Goal: Transaction & Acquisition: Purchase product/service

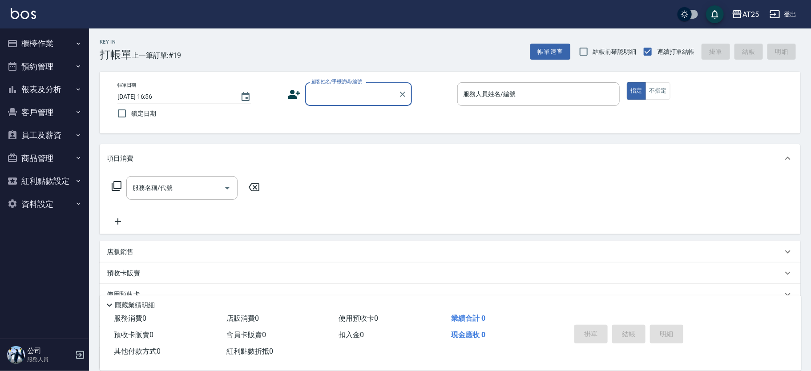
click at [366, 92] on input "顧客姓名/手機號碼/編號" at bounding box center [351, 94] width 85 height 16
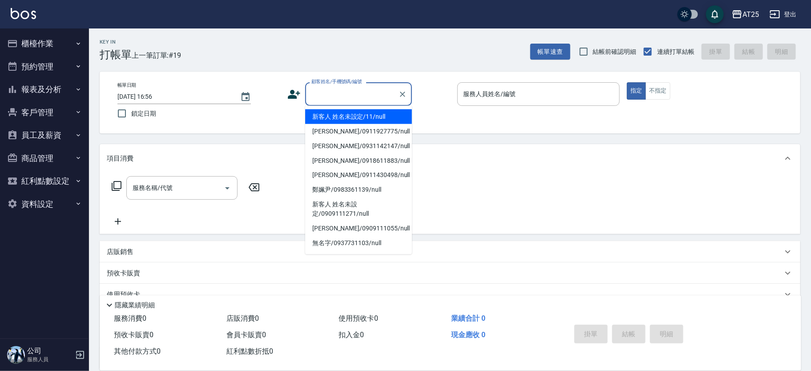
click at [372, 112] on li "新客人 姓名未設定/11/null" at bounding box center [358, 116] width 107 height 15
type input "新客人 姓名未設定/11/null"
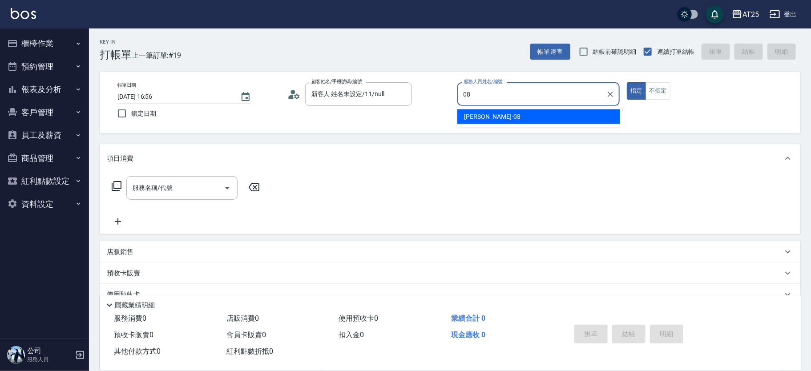
type input "Tony-08"
type button "true"
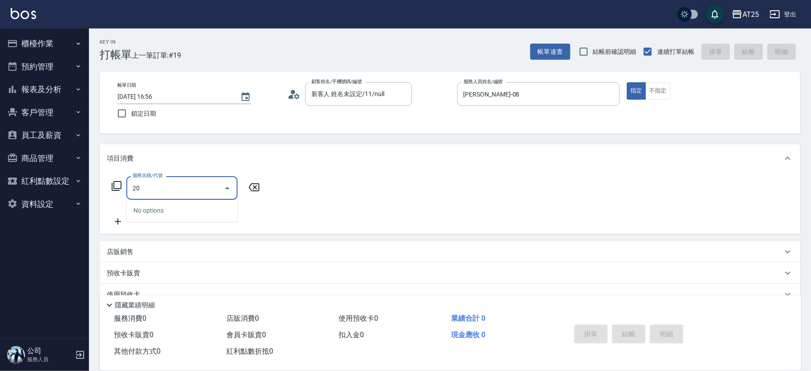
type input "201"
type input "30"
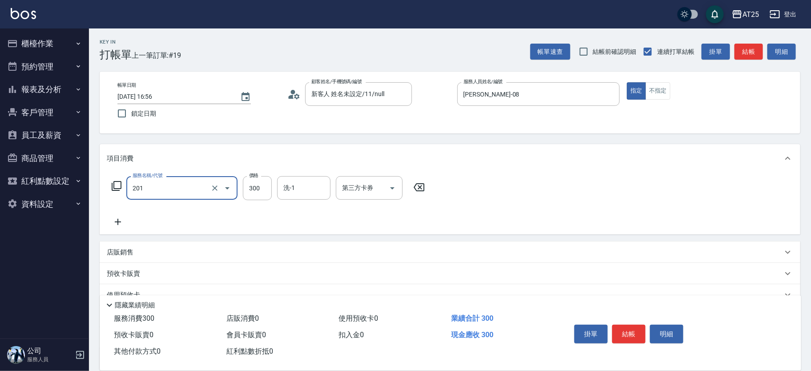
type input "洗髮(201)"
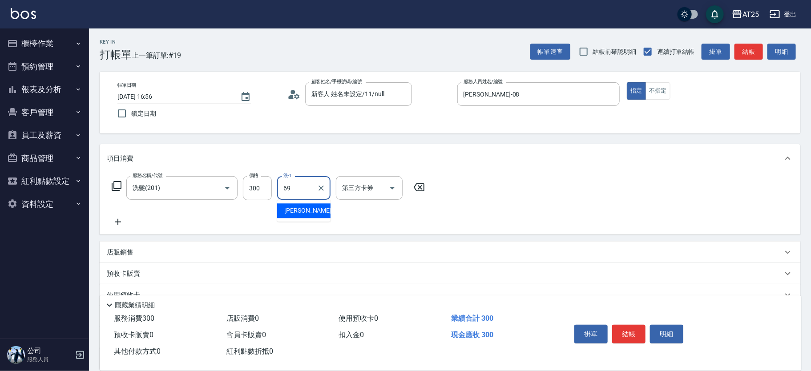
type input "小恩-69"
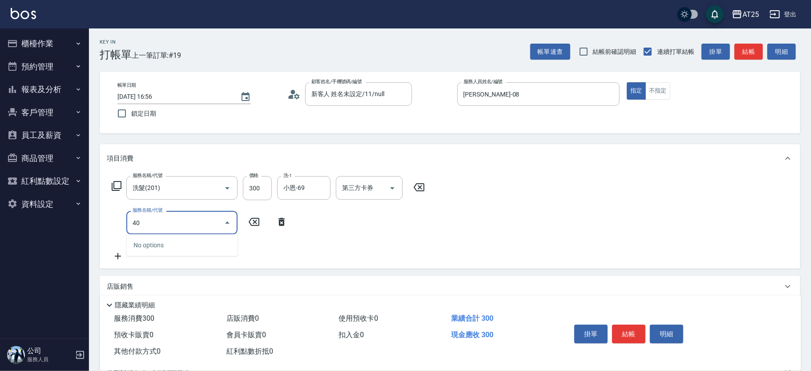
type input "401"
type input "60"
type input "剪髮(401)"
type input "30"
type input "20"
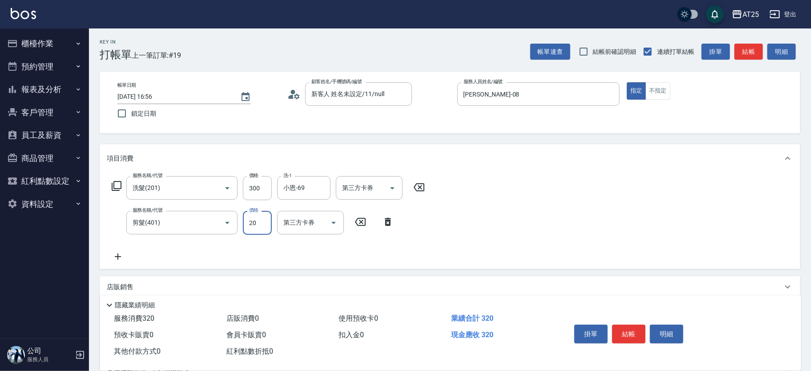
type input "50"
type input "200"
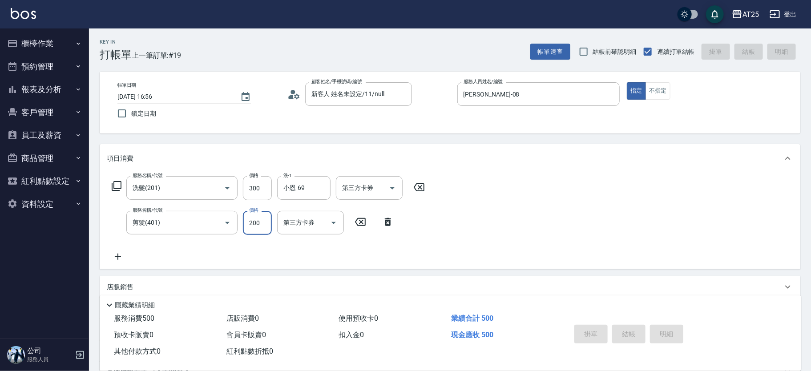
type input "2025/08/12 17:43"
type input "0"
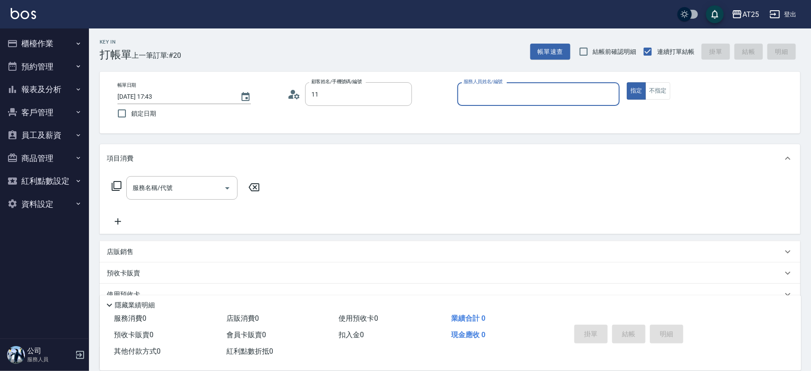
type input "新客人 姓名未設定/11/null"
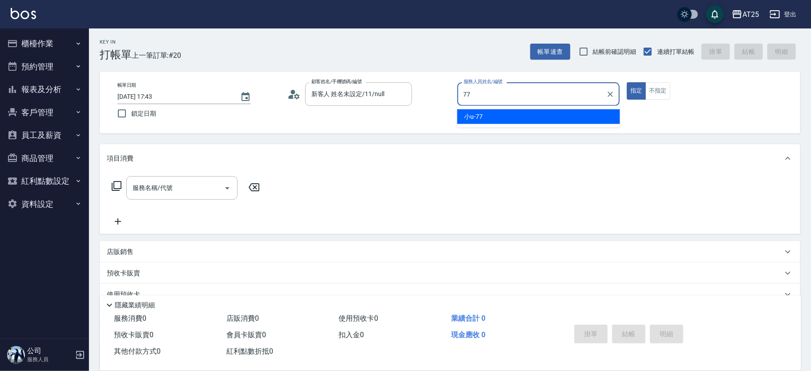
type input "小u-77"
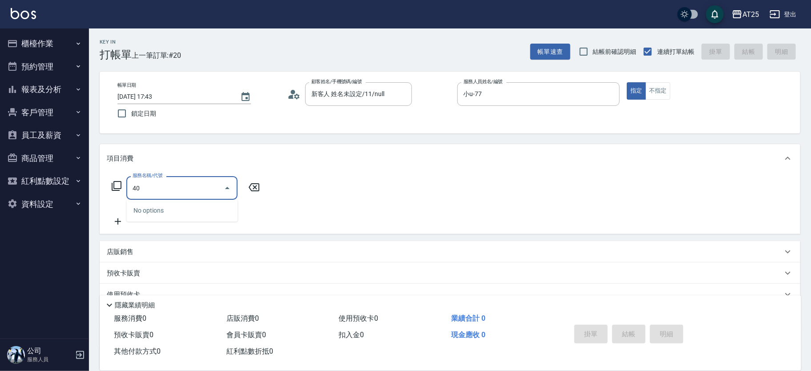
type input "401"
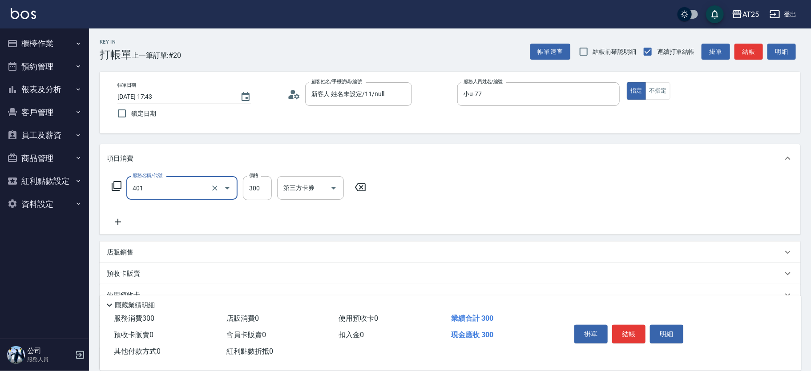
type input "30"
type input "剪髮(401)"
type input "0"
type input "10"
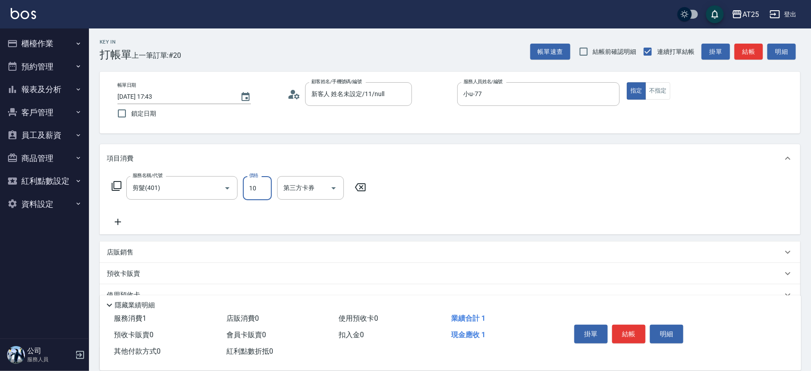
type input "100"
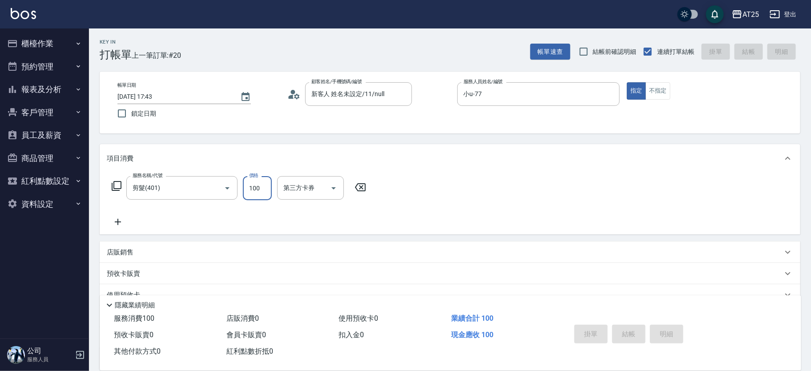
type input "0"
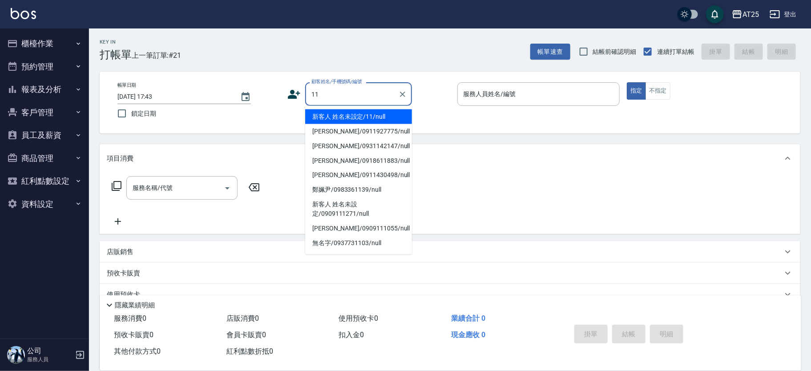
type input "新客人 姓名未設定/11/null"
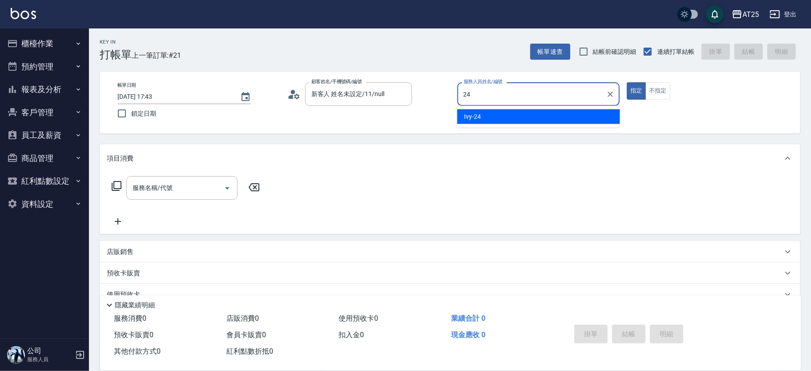
type input "Ivy-24"
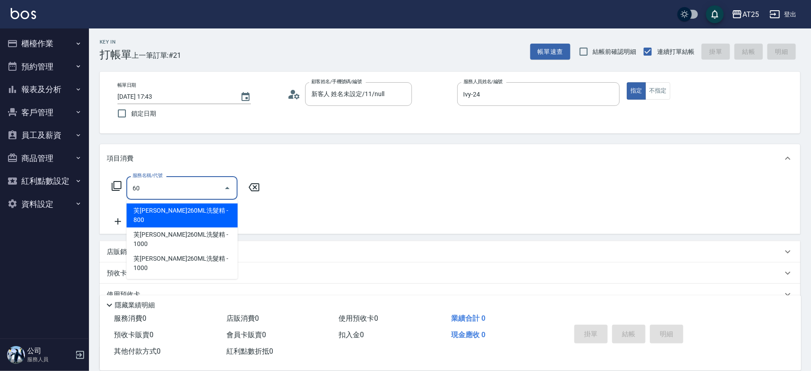
type input "601"
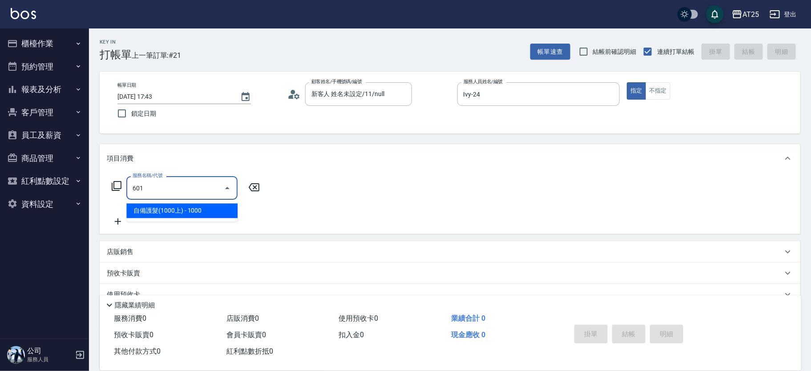
type input "100"
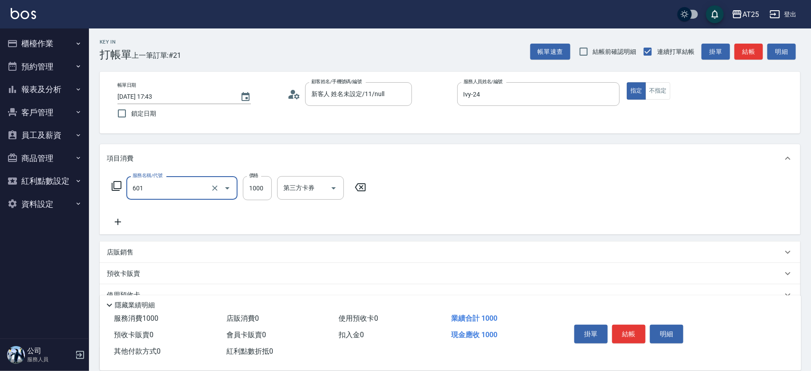
type input "自備護髮(1000上)(601)"
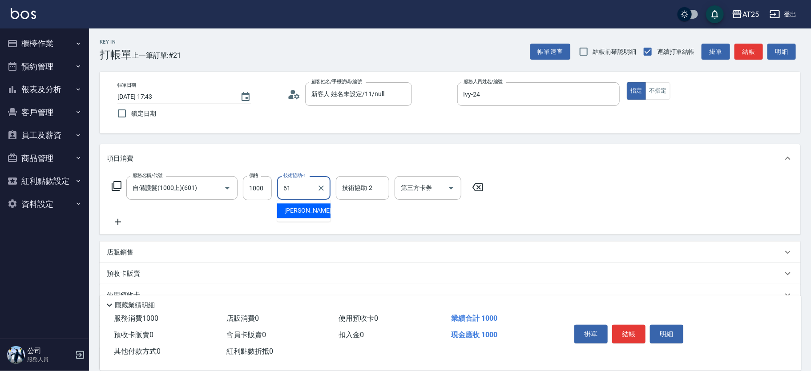
type input "[PERSON_NAME]-61"
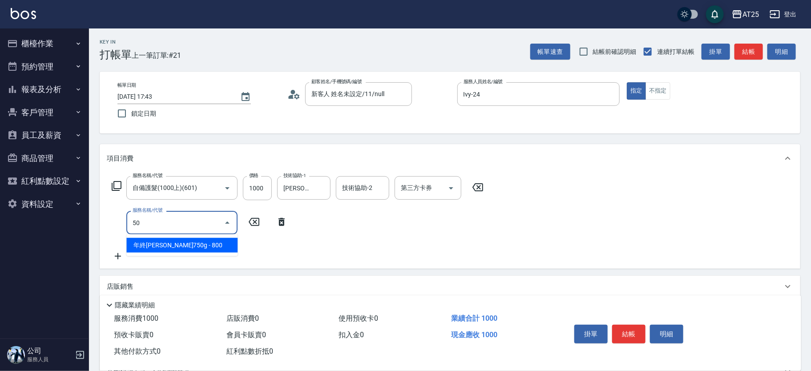
type input "501"
type input "200"
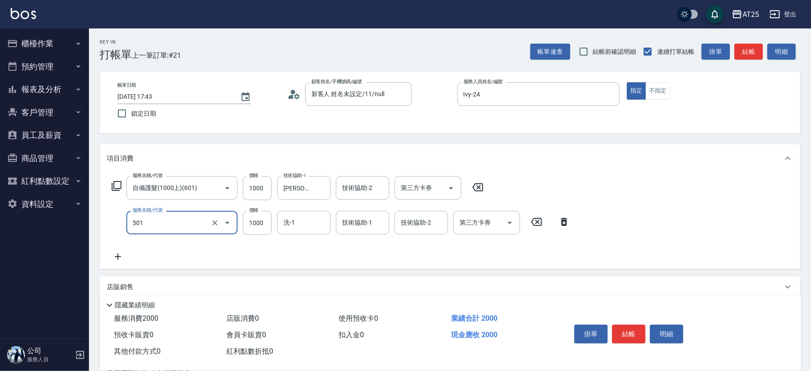
type input "染髮(501)"
type input "100"
type input "22"
type input "120"
type input "229"
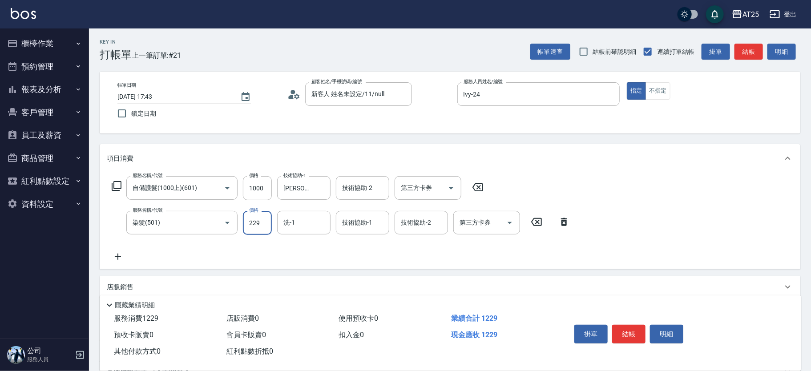
type input "320"
type input "2299"
type input "小曼-82"
type input "[PERSON_NAME]-61"
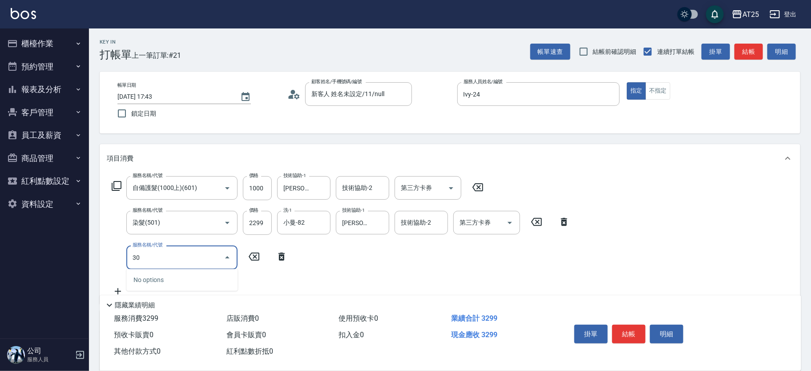
type input "301"
type input "470"
type input "燙髮(301)"
type input "10"
type input "330"
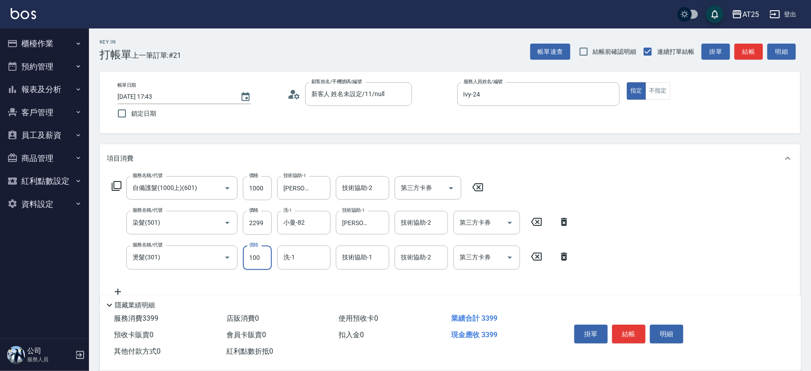
type input "1000"
type input "420"
type input "1000"
type input "小曼-82"
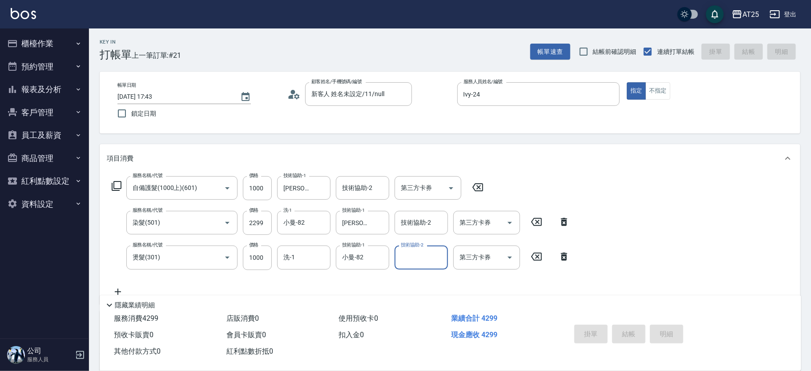
type input "2025/08/12 17:44"
type input "0"
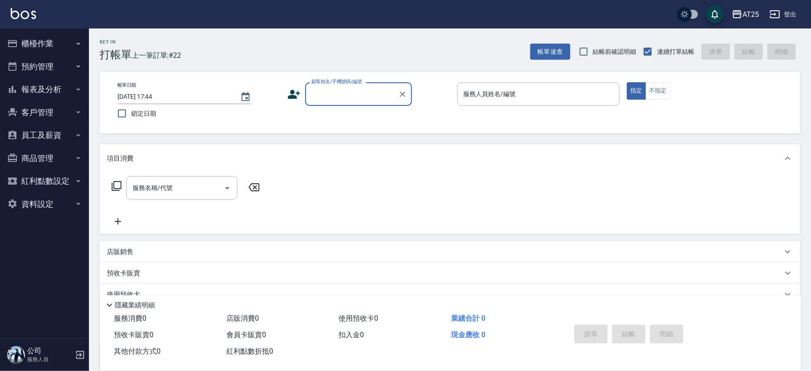
click at [53, 88] on button "報表及分析" at bounding box center [45, 89] width 82 height 23
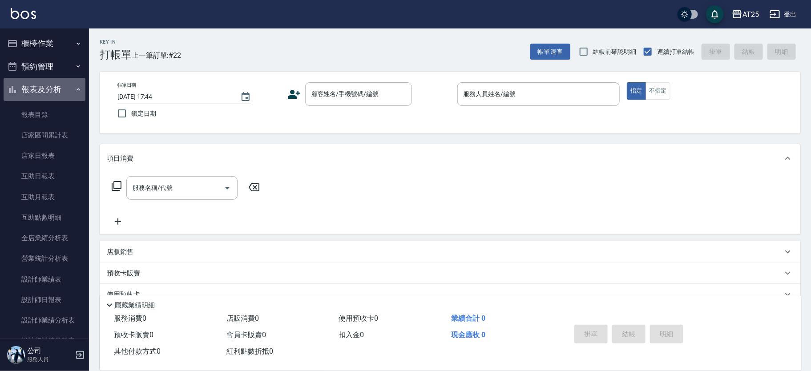
click at [76, 89] on icon "button" at bounding box center [78, 89] width 7 height 7
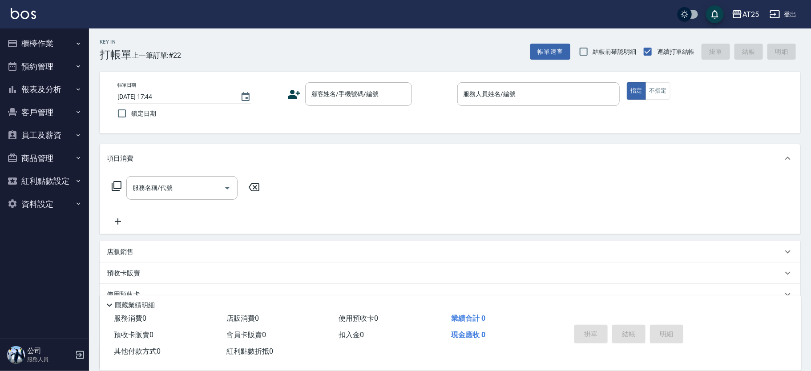
click at [60, 32] on button "櫃檯作業" at bounding box center [45, 43] width 82 height 23
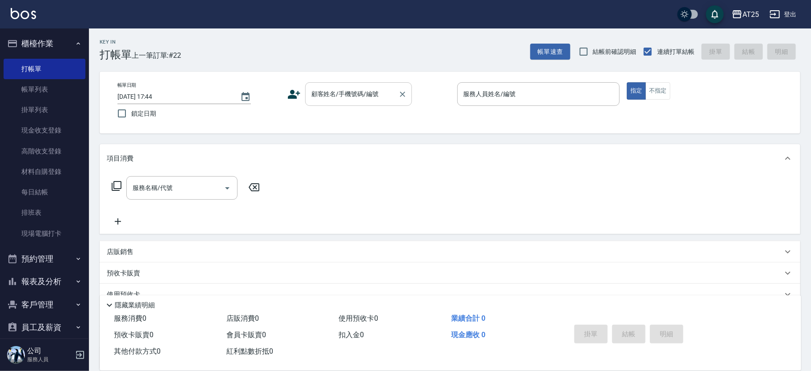
click at [337, 87] on div "顧客姓名/手機號碼/編號 顧客姓名/手機號碼/編號" at bounding box center [358, 94] width 107 height 24
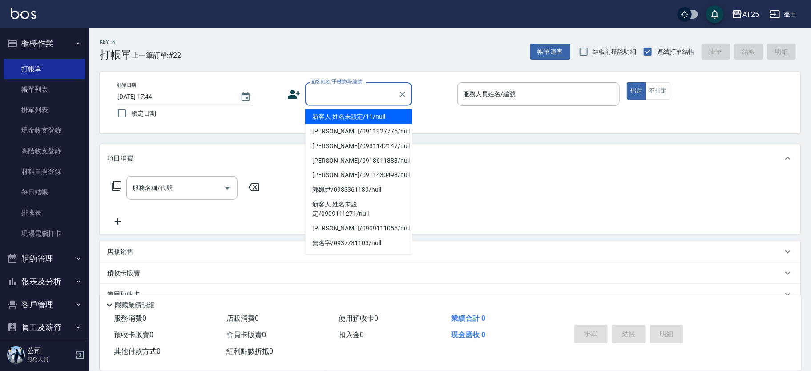
click at [391, 117] on li "新客人 姓名未設定/11/null" at bounding box center [358, 116] width 107 height 15
type input "新客人 姓名未設定/11/null"
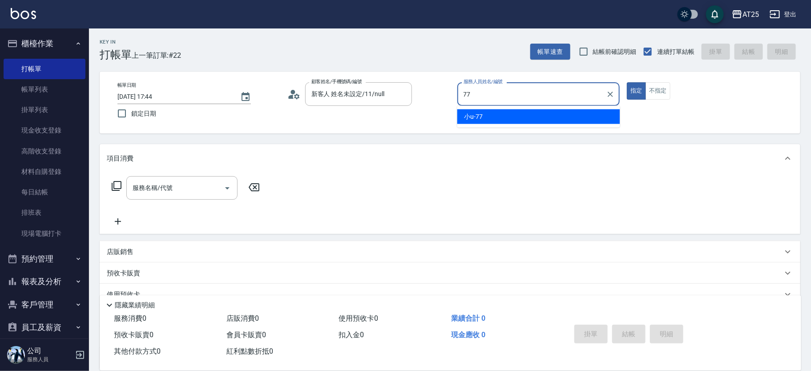
type input "小u-77"
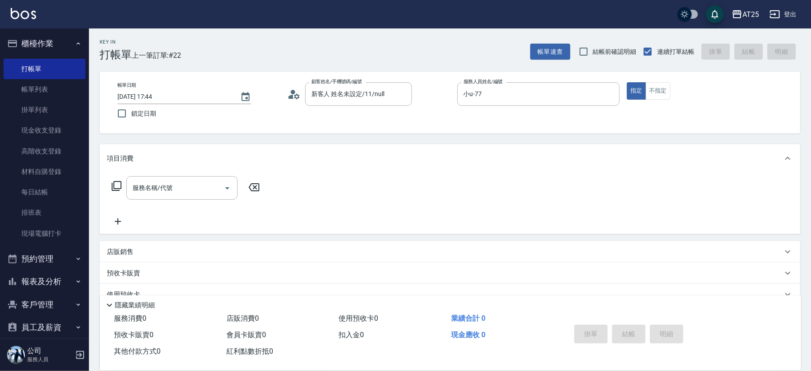
click at [116, 183] on icon at bounding box center [116, 186] width 11 height 11
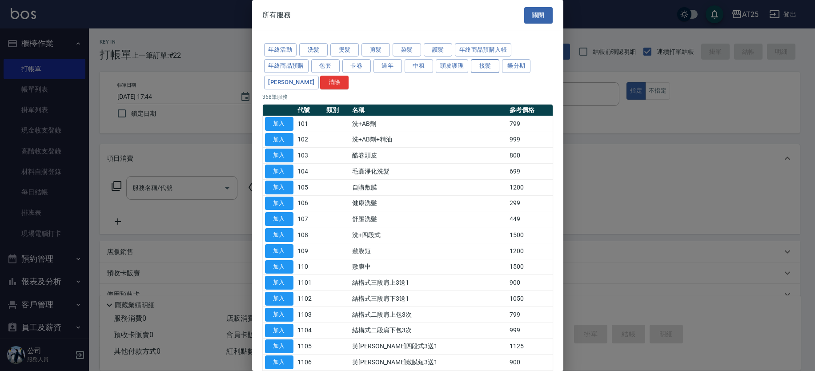
click at [490, 67] on button "接髮" at bounding box center [485, 66] width 28 height 14
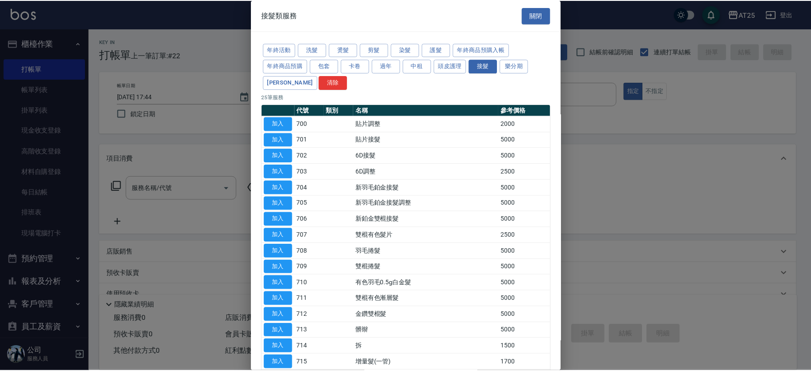
scroll to position [190, 0]
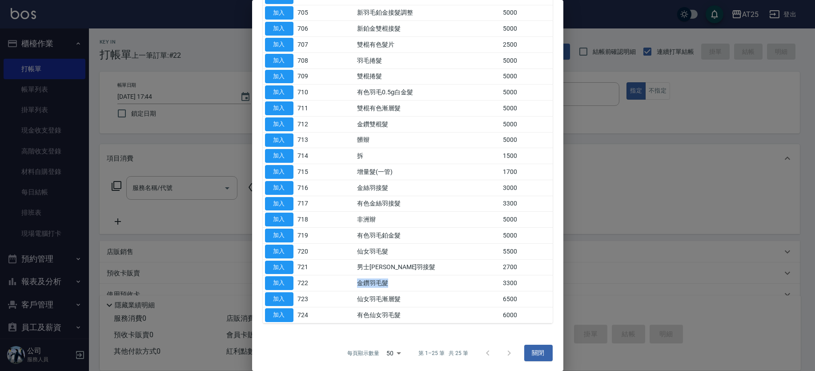
drag, startPoint x: 422, startPoint y: 286, endPoint x: 349, endPoint y: 283, distance: 73.0
click at [349, 283] on tr "加入 722 金鑽羽毛髮 3300" at bounding box center [408, 283] width 290 height 16
drag, startPoint x: 280, startPoint y: 283, endPoint x: 279, endPoint y: 249, distance: 33.8
click at [279, 283] on button "加入" at bounding box center [279, 283] width 28 height 14
type input "金鑽羽毛髮(722)"
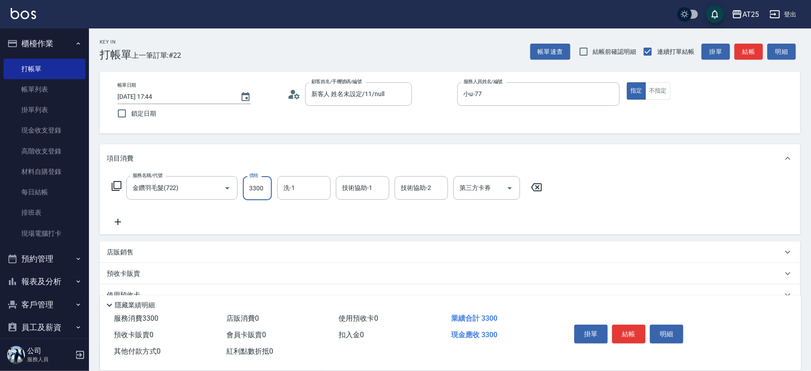
click at [258, 193] on input "3300" at bounding box center [257, 188] width 29 height 24
type input "0"
type input "71"
type input "70"
type input "711"
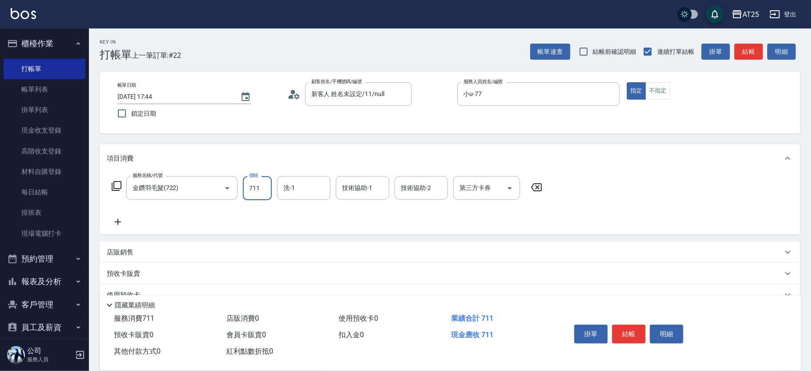
type input "710"
type input "7110"
click at [638, 337] on button "結帳" at bounding box center [628, 334] width 33 height 19
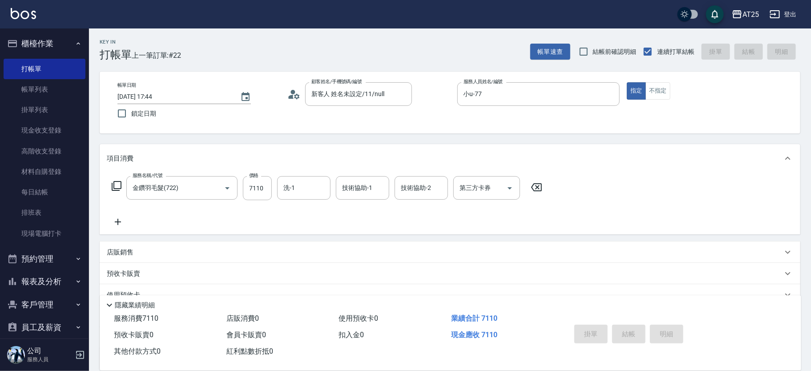
type input "0"
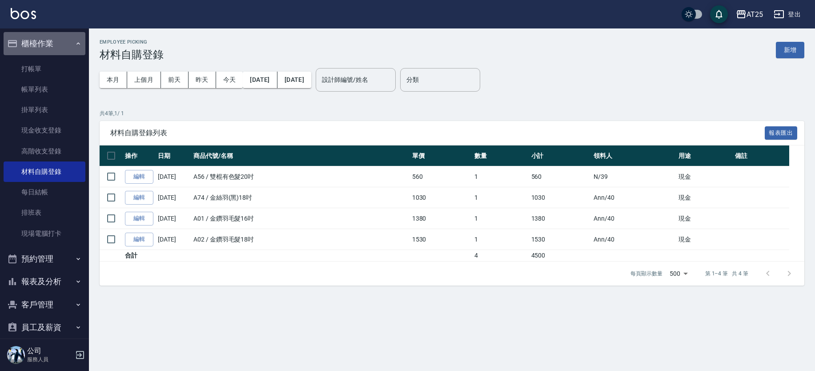
click at [57, 47] on button "櫃檯作業" at bounding box center [45, 43] width 82 height 23
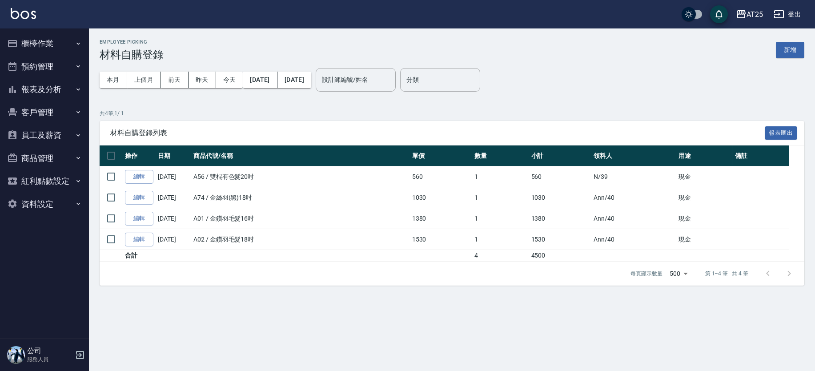
click at [65, 92] on button "報表及分析" at bounding box center [45, 89] width 82 height 23
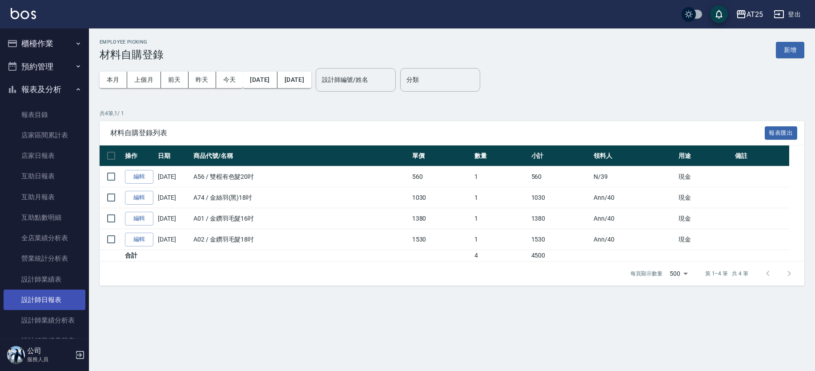
click at [58, 294] on link "設計師日報表" at bounding box center [45, 300] width 82 height 20
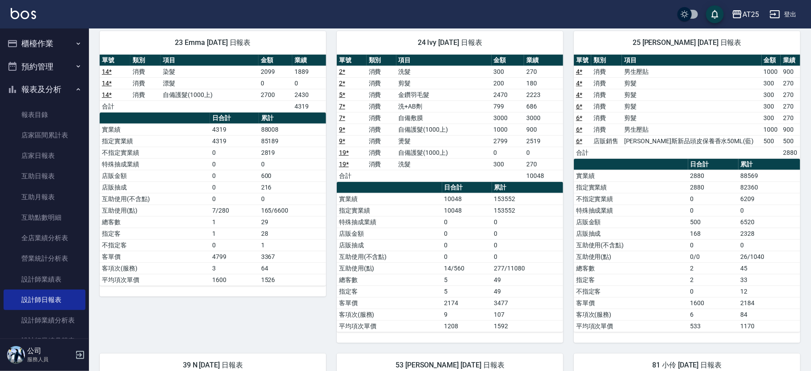
scroll to position [397, 0]
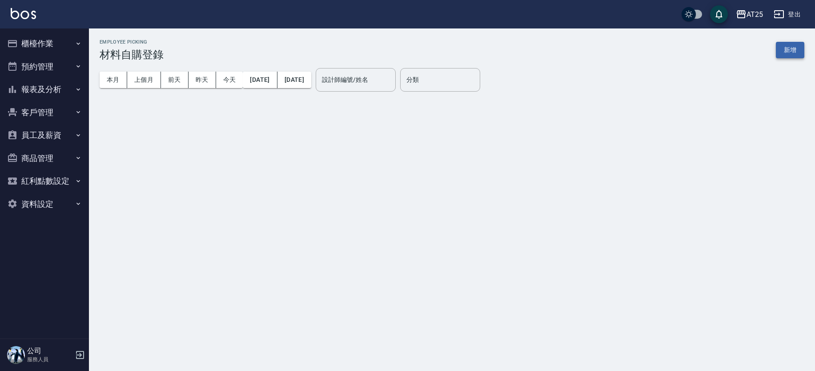
click at [787, 56] on button "新增" at bounding box center [790, 50] width 28 height 16
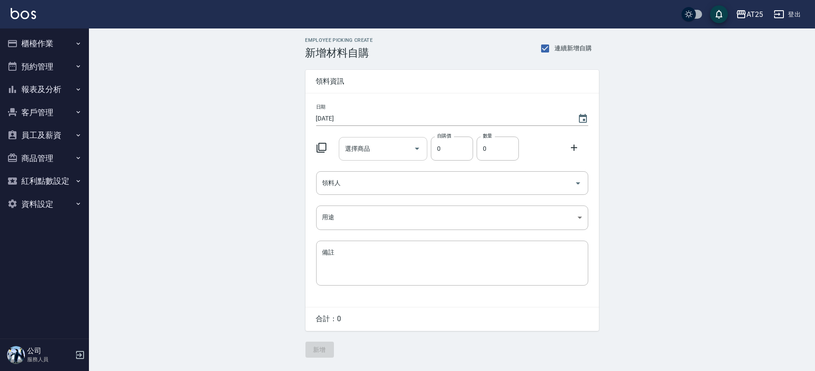
click at [377, 146] on input "選擇商品" at bounding box center [376, 149] width 67 height 16
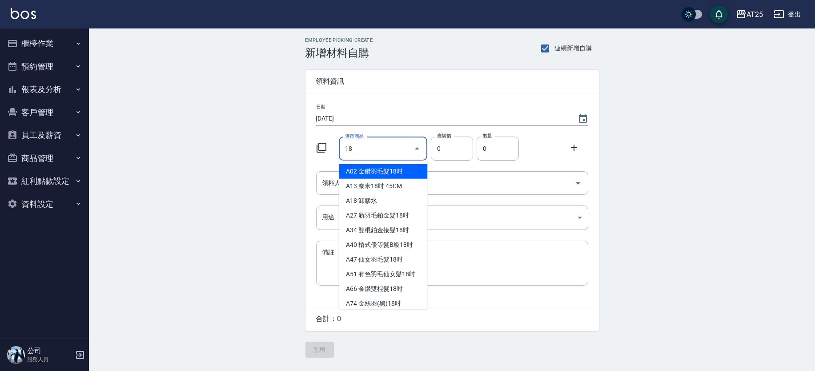
click at [383, 168] on li "A02 金鑽羽毛髮18吋" at bounding box center [383, 171] width 89 height 15
type input "金鑽羽毛髮18吋"
type input "1530"
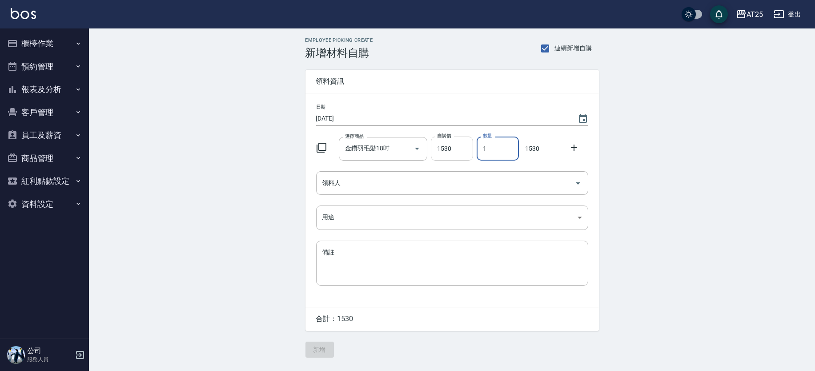
drag, startPoint x: 491, startPoint y: 149, endPoint x: 467, endPoint y: 148, distance: 24.5
click at [467, 148] on div "選擇商品 金鑽羽毛髮18吋 選擇商品 自購價 1530 自購價 數量 1 數量 1530" at bounding box center [451, 147] width 276 height 28
type input "3"
click at [430, 181] on input "領料人" at bounding box center [445, 183] width 251 height 16
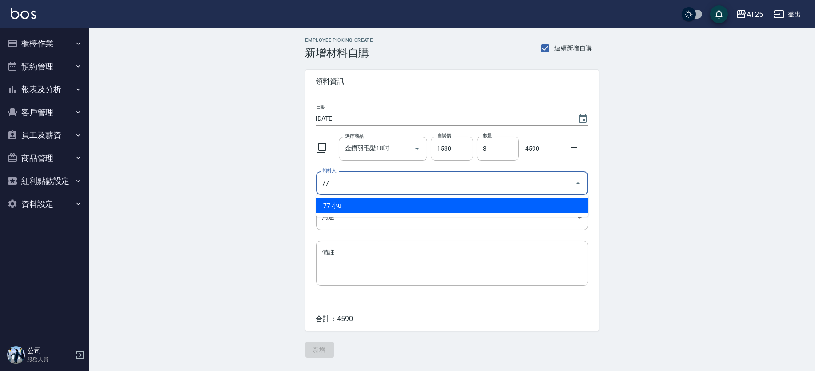
type input "77 小u"
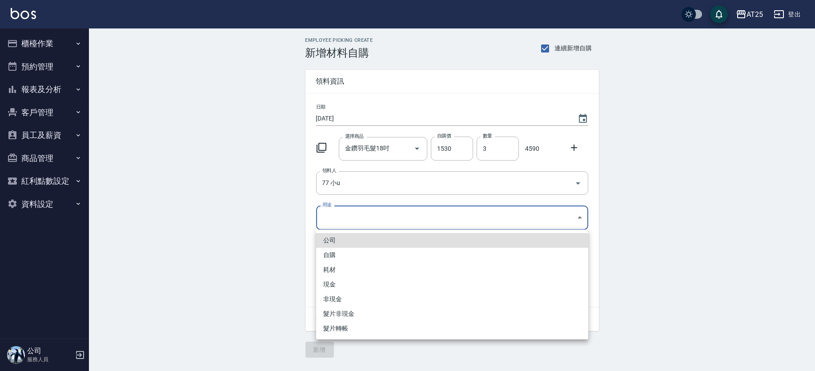
click at [378, 214] on body "AT25 登出 櫃檯作業 打帳單 帳單列表 掛單列表 現金收支登錄 高階收支登錄 材料自購登錄 每日結帳 排班表 現場電腦打卡 預約管理 預約管理 單日預約紀…" at bounding box center [407, 185] width 815 height 371
click at [338, 291] on ul "公司 自購 耗材 現金 非現金 髮片非現金 髮片轉帳" at bounding box center [452, 284] width 272 height 110
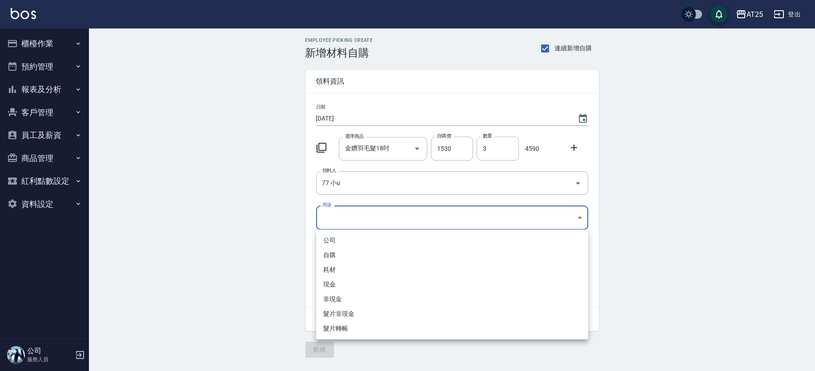
click at [340, 286] on li "現金" at bounding box center [452, 284] width 272 height 15
type input "現金"
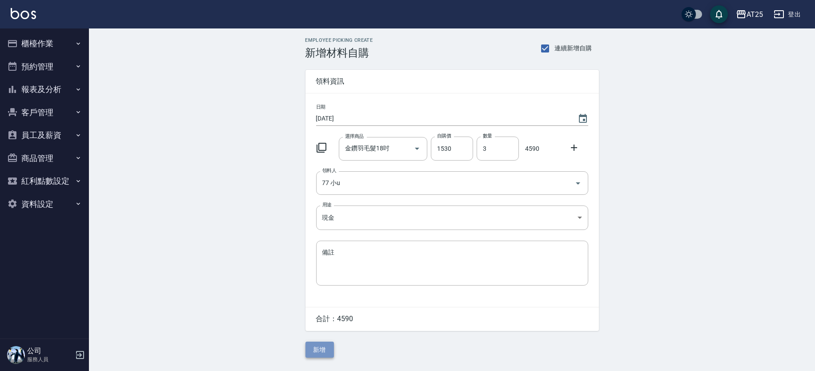
click at [324, 351] on button "新增" at bounding box center [320, 350] width 28 height 16
click at [34, 32] on button "櫃檯作業" at bounding box center [45, 43] width 82 height 23
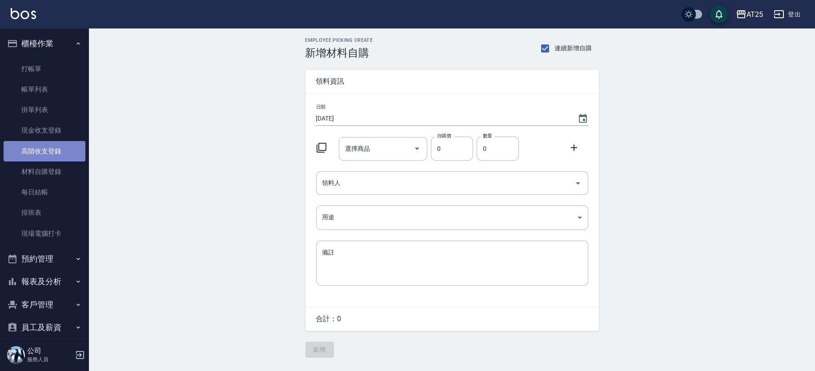
click at [64, 160] on link "高階收支登錄" at bounding box center [45, 151] width 82 height 20
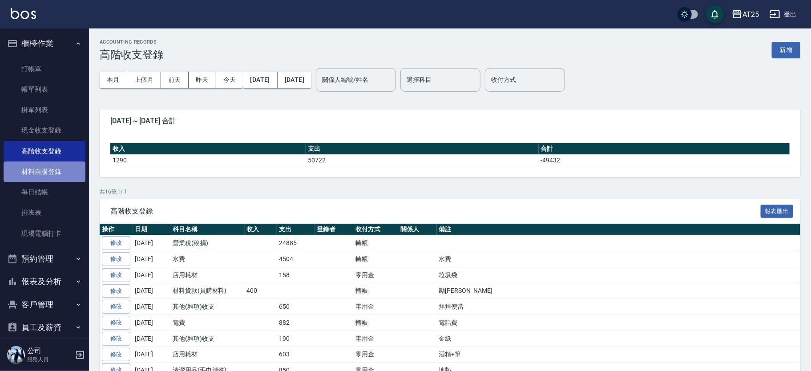
click at [61, 167] on link "材料自購登錄" at bounding box center [45, 171] width 82 height 20
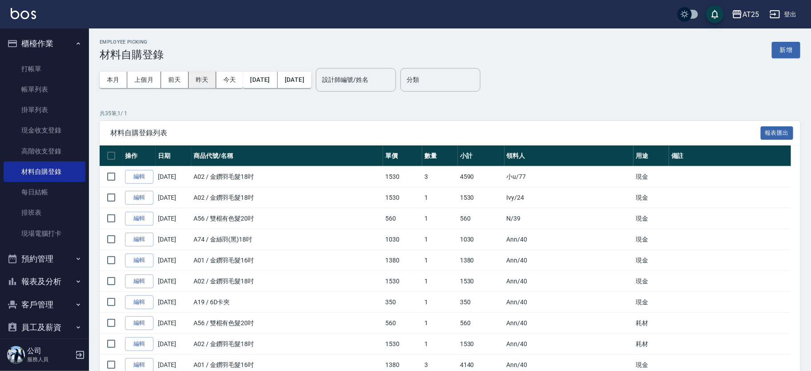
click at [205, 80] on button "昨天" at bounding box center [203, 80] width 28 height 16
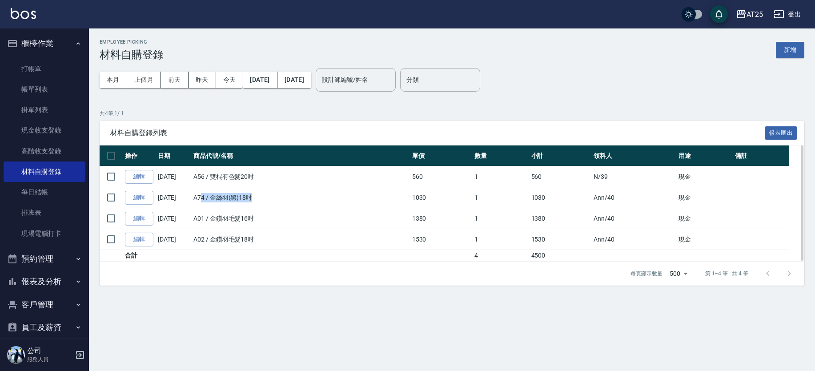
drag, startPoint x: 204, startPoint y: 197, endPoint x: 272, endPoint y: 198, distance: 68.1
click at [272, 198] on td "A74 / 金絲羽(黑)18吋" at bounding box center [300, 197] width 219 height 21
click at [140, 201] on link "編輯" at bounding box center [139, 198] width 28 height 14
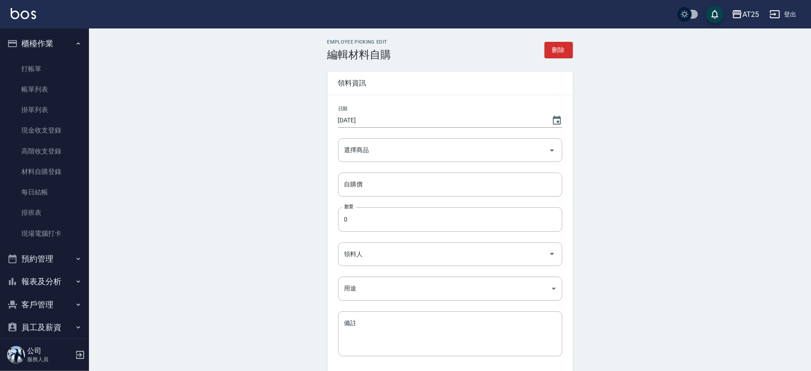
type input "2025/08/11"
type input "金絲羽(黑)18吋"
type input "1030"
type input "1"
type input "Ann"
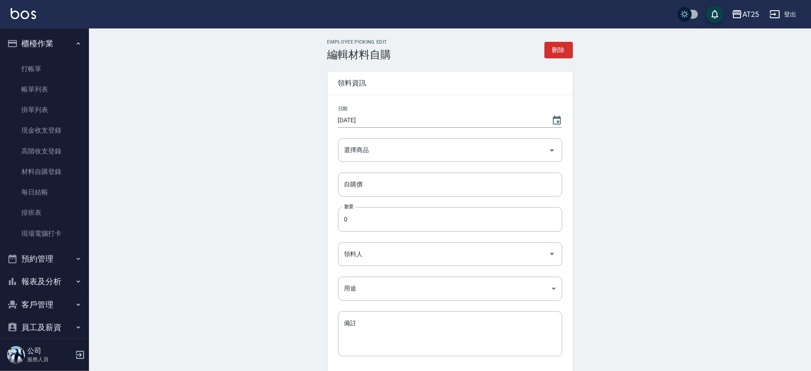
type input "現金"
click at [398, 148] on input "金絲羽(黑)18吋" at bounding box center [437, 150] width 191 height 16
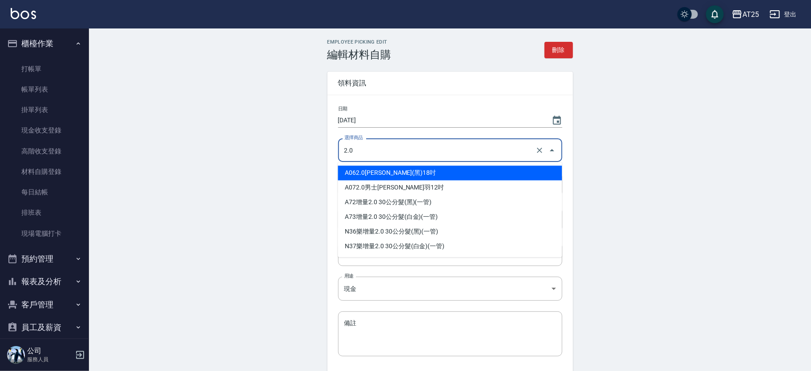
click at [454, 167] on li "A06 2.0金絲羽(黑)18吋" at bounding box center [450, 173] width 224 height 15
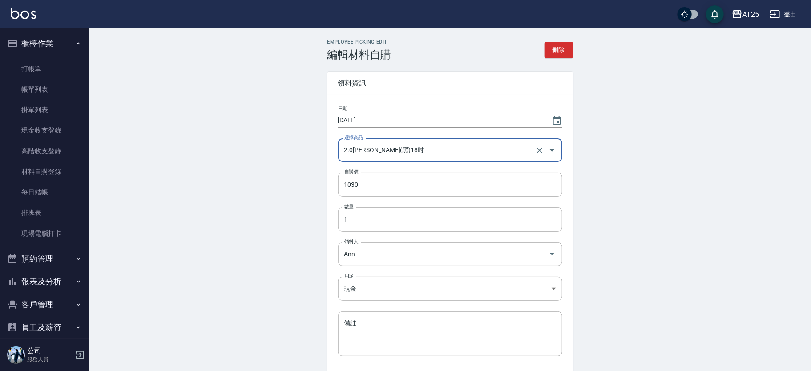
scroll to position [68, 0]
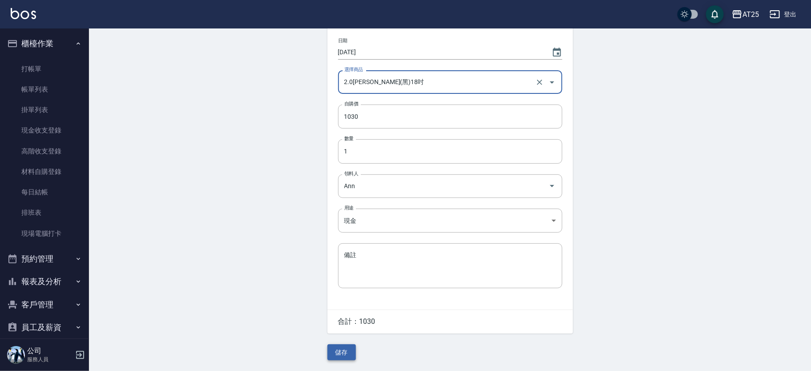
type input "2.0金絲羽(黑)18吋"
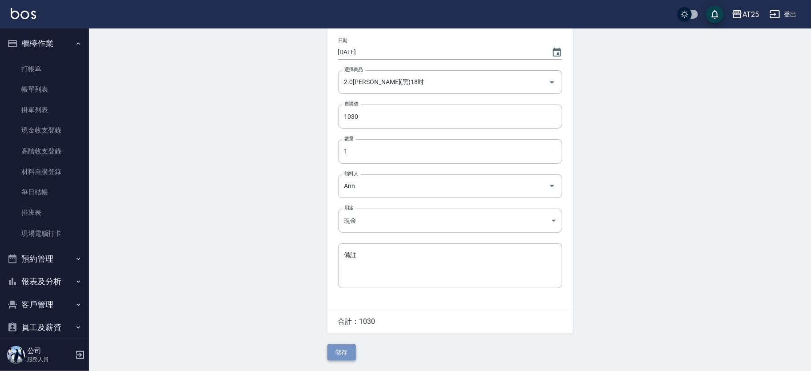
click at [345, 352] on button "儲存" at bounding box center [341, 352] width 28 height 16
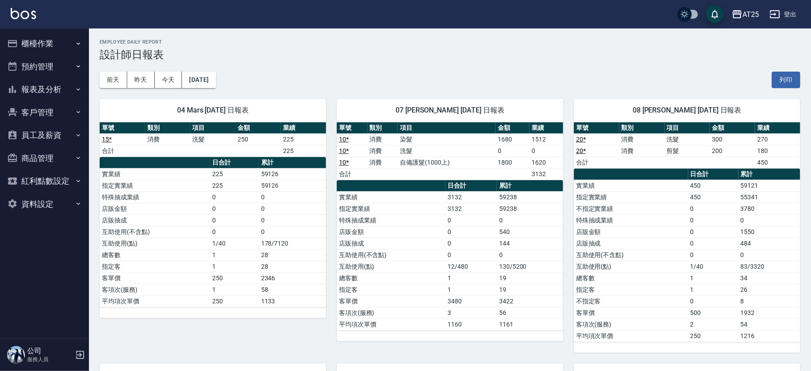
click at [666, 144] on td "洗髮" at bounding box center [686, 139] width 45 height 12
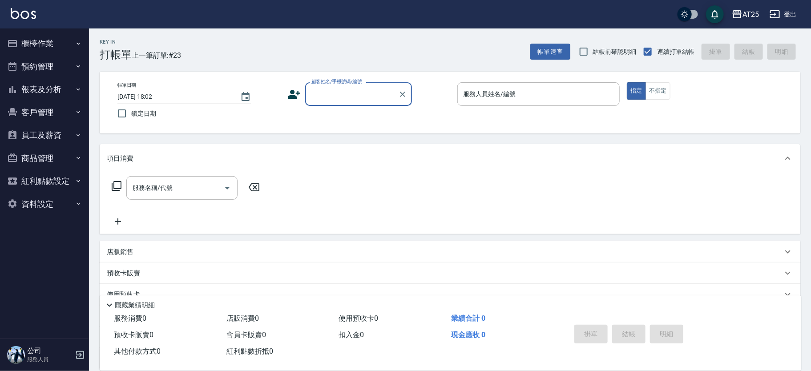
type input "0"
type input "新客人 姓名未設定/11/null"
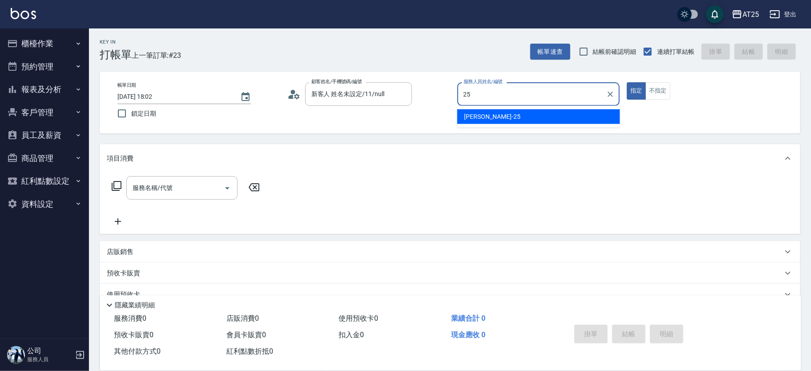
type input "Evan-25"
type button "true"
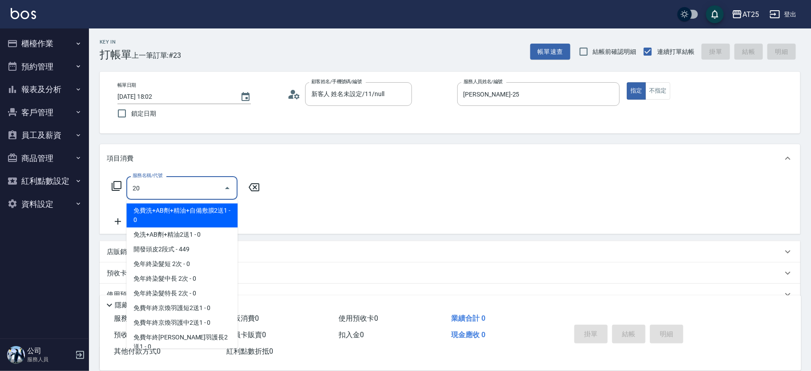
type input "201"
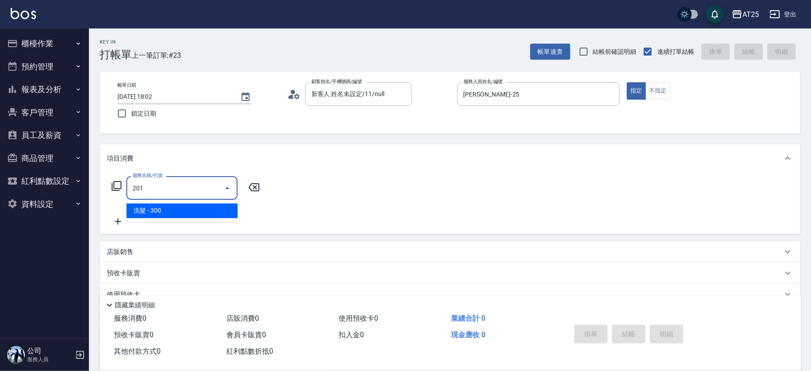
type input "30"
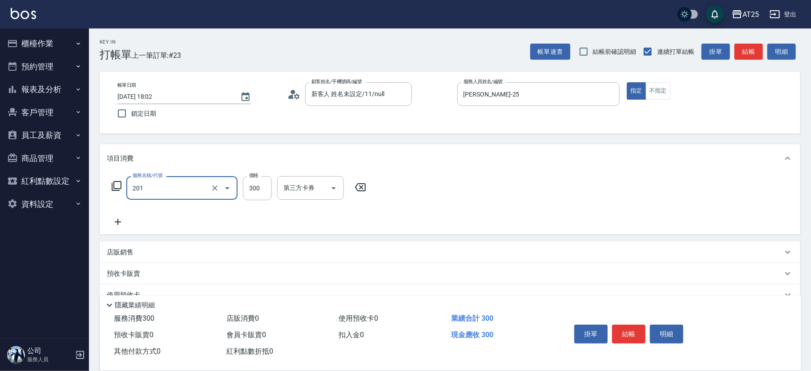
type input "洗髮(201)"
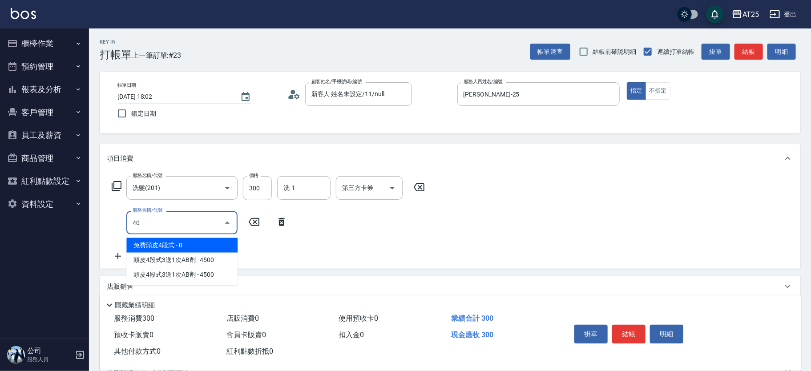
type input "401"
type input "60"
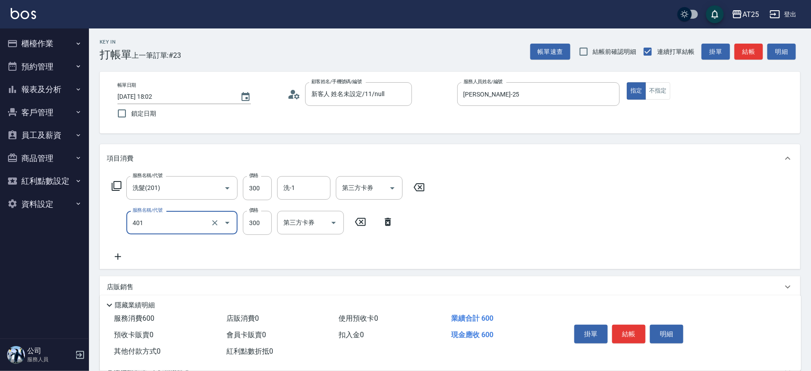
type input "剪髮(401)"
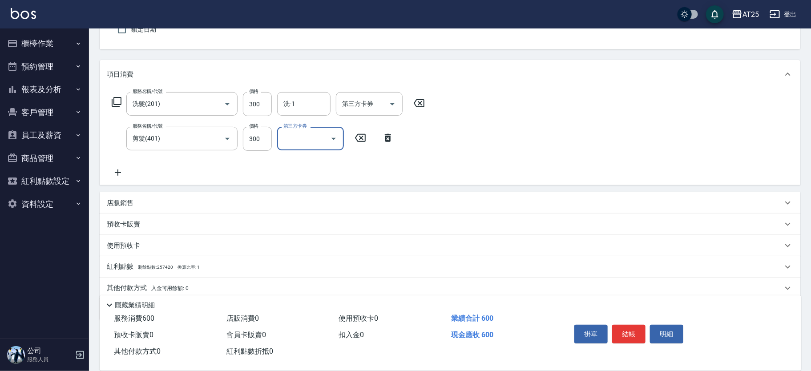
scroll to position [94, 0]
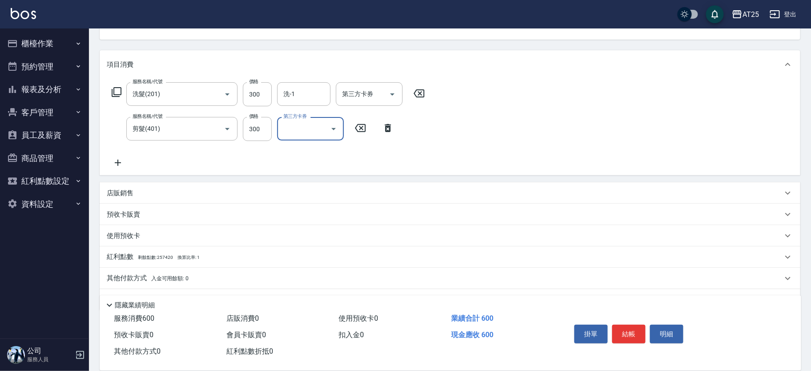
click at [200, 279] on div "其他付款方式 入金可用餘額: 0" at bounding box center [445, 279] width 676 height 10
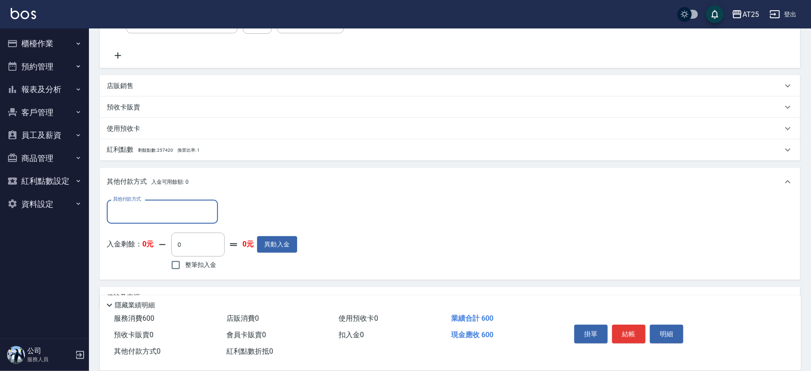
scroll to position [222, 0]
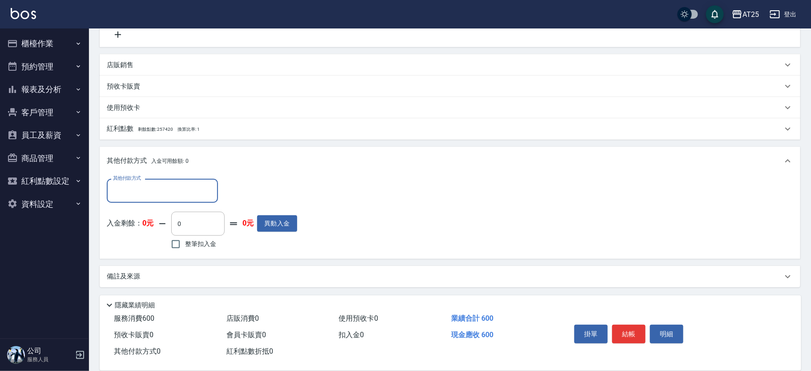
click at [134, 192] on input "其他付款方式" at bounding box center [162, 191] width 103 height 16
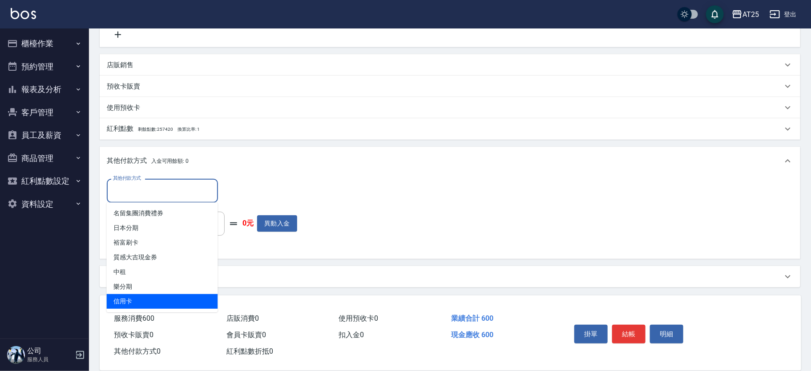
click at [141, 297] on span "信用卡" at bounding box center [162, 301] width 111 height 15
type input "信用卡"
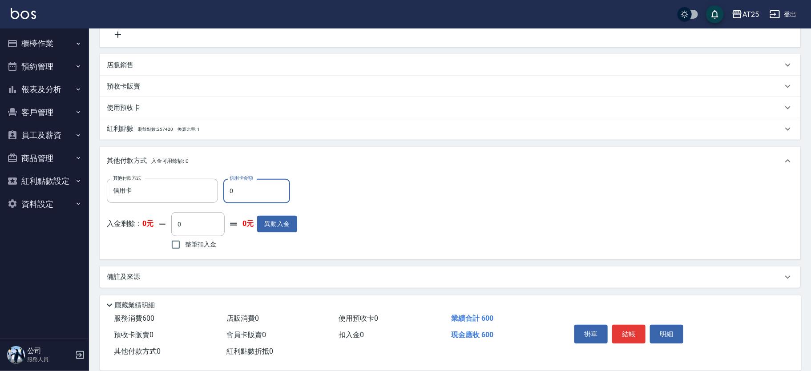
click at [254, 185] on input "0" at bounding box center [256, 191] width 67 height 24
click at [208, 192] on icon "Clear" at bounding box center [208, 190] width 9 height 9
click at [121, 61] on p "店販銷售" at bounding box center [120, 64] width 27 height 9
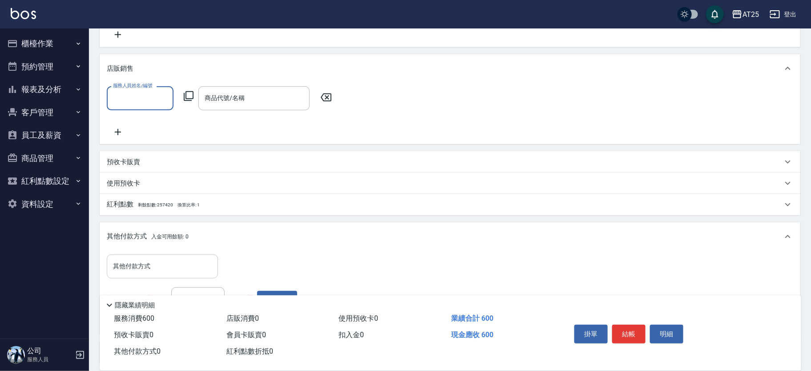
scroll to position [0, 0]
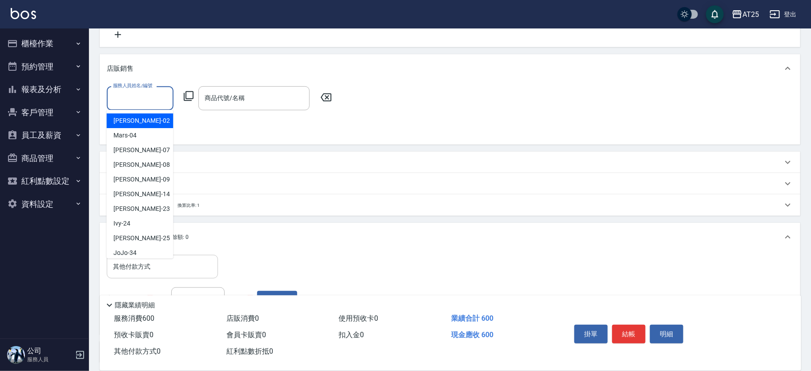
click at [128, 93] on input "服務人員姓名/編號" at bounding box center [140, 98] width 59 height 16
type input "Evan-25"
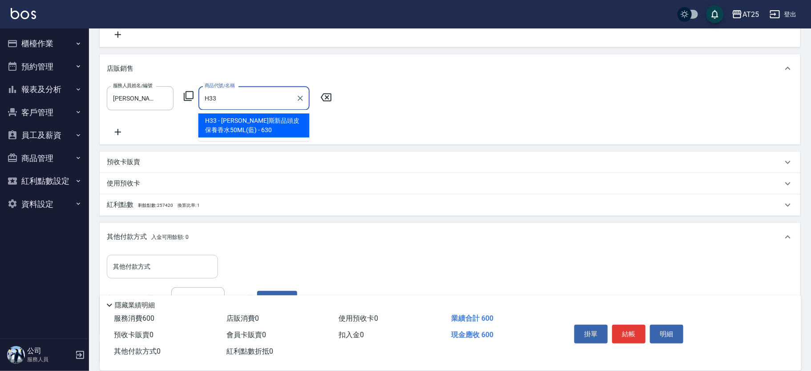
click at [244, 129] on span "H33 - [PERSON_NAME]斯新品頭皮保養香水50ML(藍) - 630" at bounding box center [253, 125] width 111 height 24
type input "[PERSON_NAME]斯新品頭皮保養香水50ML(藍)"
type input "120"
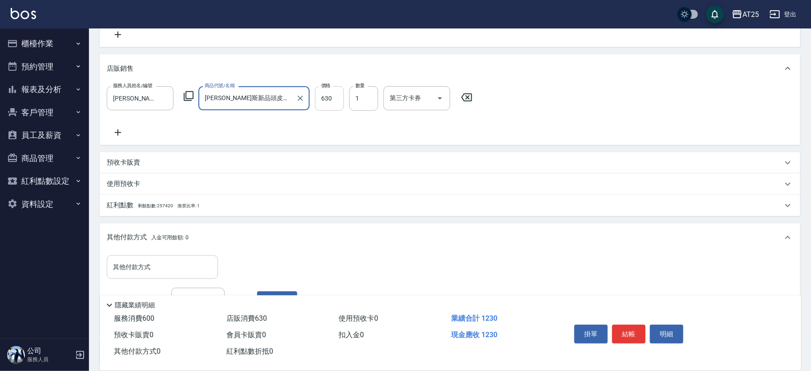
type input "[PERSON_NAME]斯新品頭皮保養香水50ML(藍)"
click at [332, 96] on input "630" at bounding box center [329, 98] width 29 height 24
type input "60"
type input "50"
type input "110"
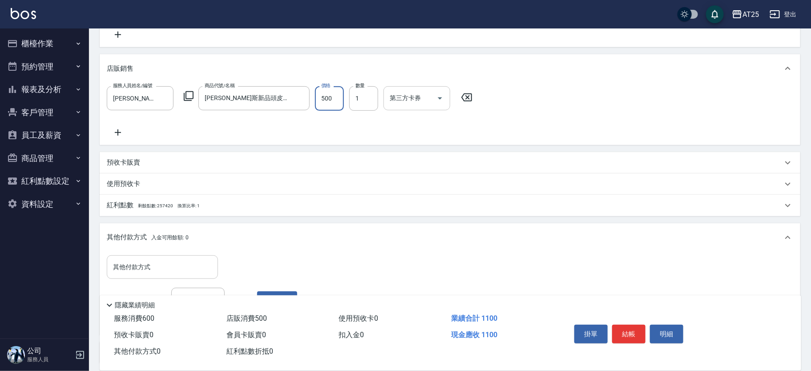
type input "500"
click at [630, 327] on button "結帳" at bounding box center [628, 334] width 33 height 19
type input "2025/08/12 18:03"
type input "0"
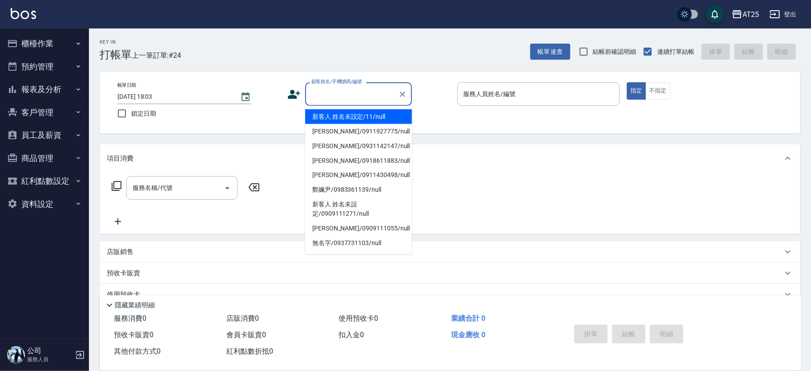
click at [344, 89] on input "顧客姓名/手機號碼/編號" at bounding box center [351, 94] width 85 height 16
click at [364, 113] on li "新客人 姓名未設定/11/null" at bounding box center [358, 116] width 107 height 15
type input "新客人 姓名未設定/11/null"
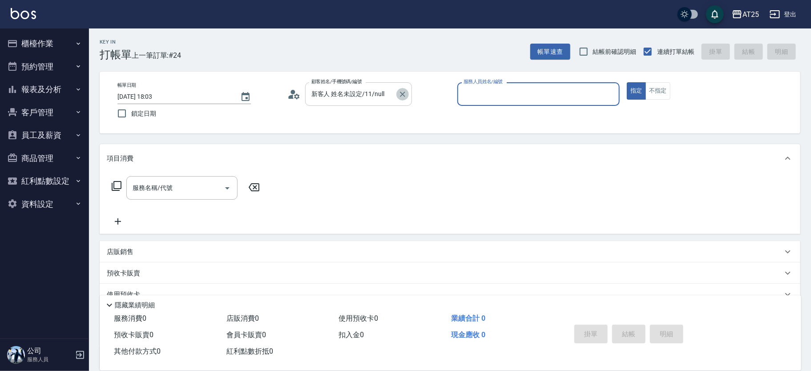
click at [402, 93] on icon "Clear" at bounding box center [402, 94] width 9 height 9
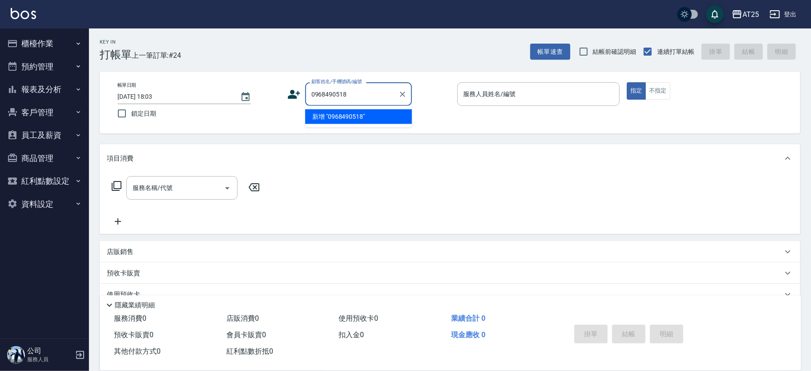
click at [370, 118] on li "新增 "0968490518"" at bounding box center [358, 116] width 107 height 15
type input "0968490518"
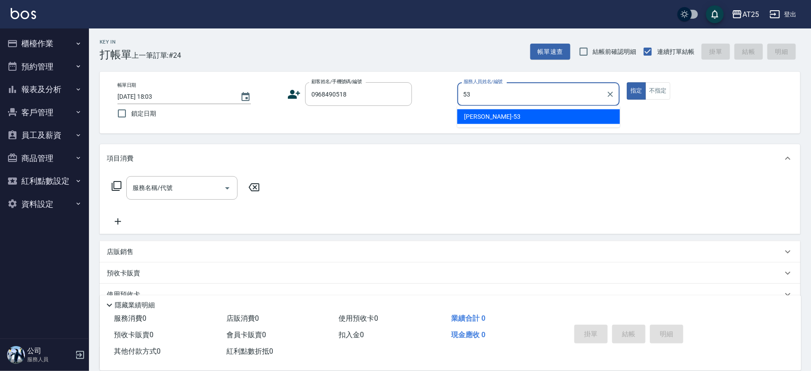
type input "Jerry-53"
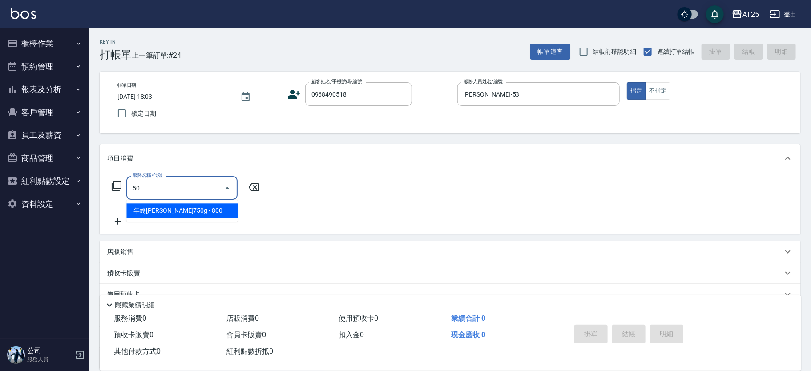
type input "501"
type input "100"
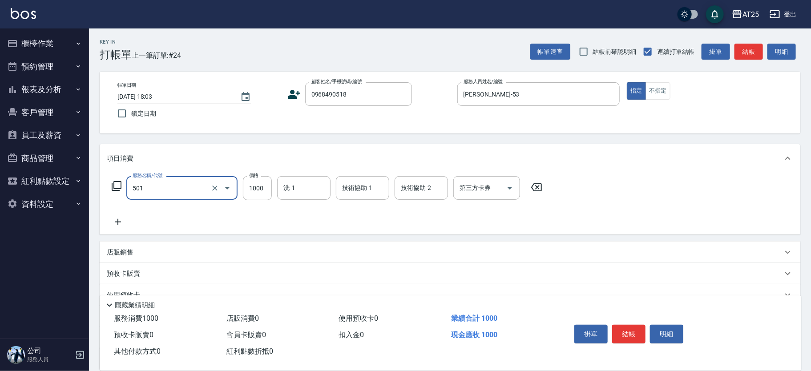
type input "染髮(501)"
type input "0"
type input "25"
type input "20"
type input "2580"
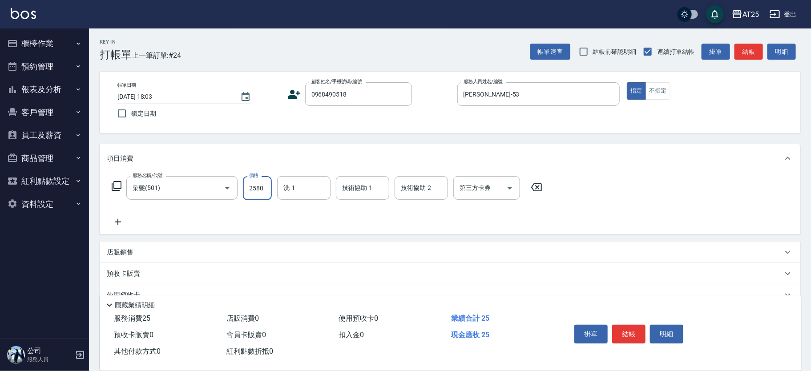
type input "250"
type input "2580"
type input "Jessica-80"
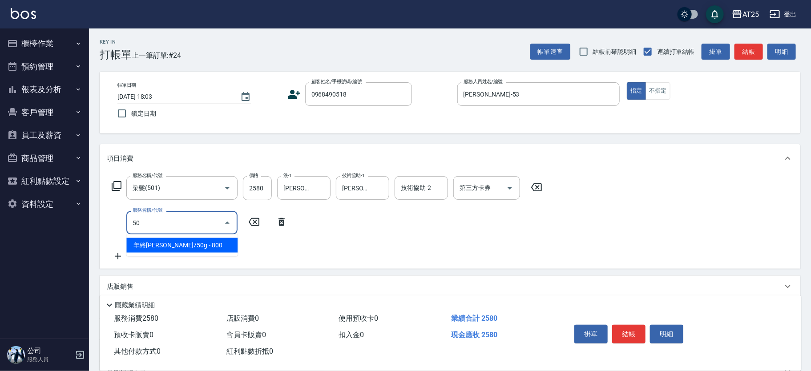
type input "502"
type input "300"
type input "漂髮(502)"
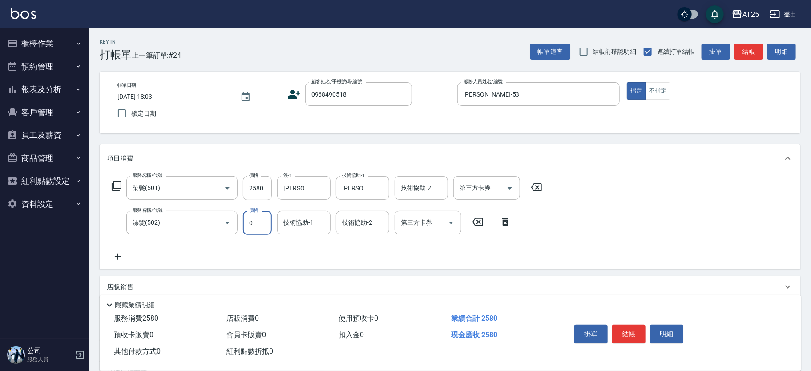
type input "250"
type input "0"
type input "Jessica-80"
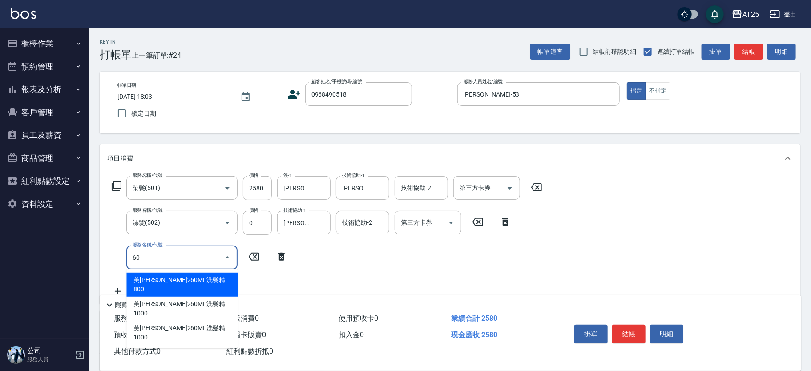
type input "601"
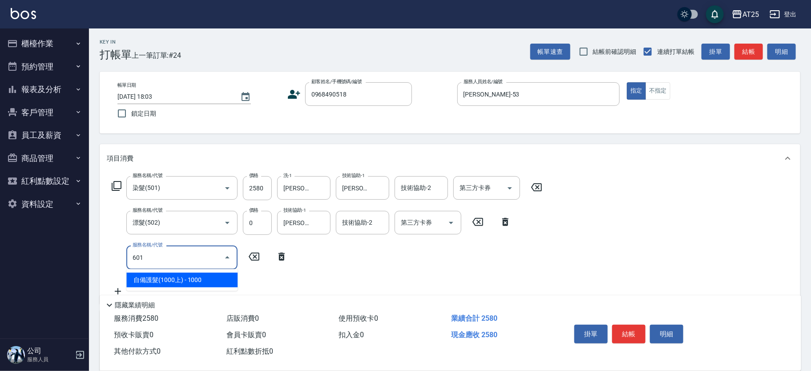
type input "350"
type input "自備護髮(1000上)(601)"
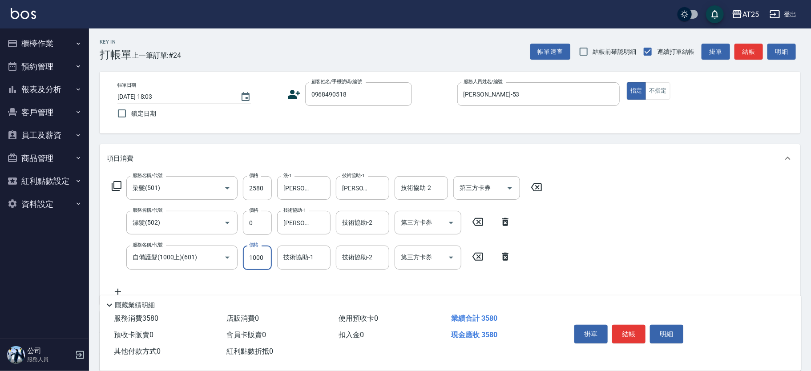
type input "250"
type input "2"
type input "260"
type input "24"
type input "280"
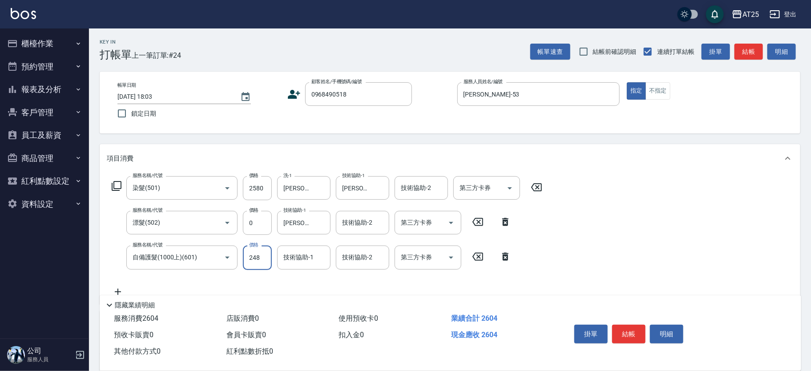
type input "2480"
type input "500"
type input "2480"
type input "0"
type input "Jessica-80"
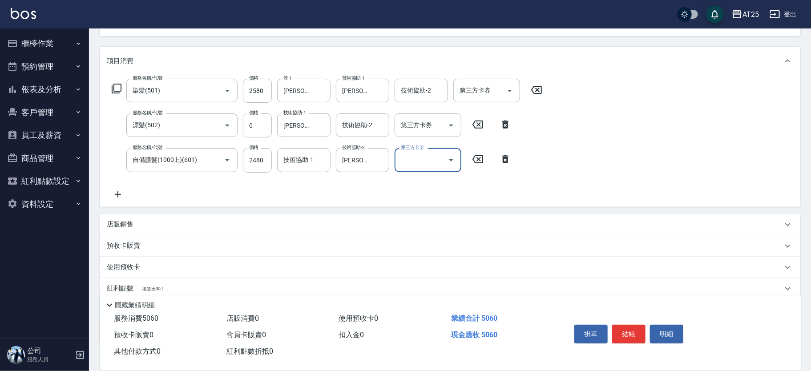
scroll to position [152, 0]
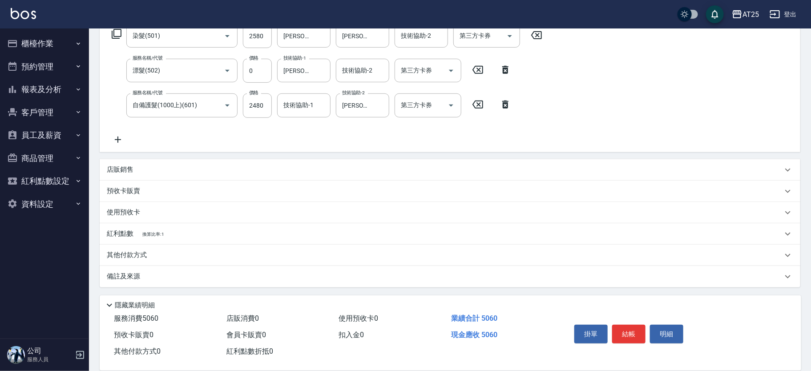
click at [155, 249] on div "其他付款方式" at bounding box center [450, 255] width 700 height 21
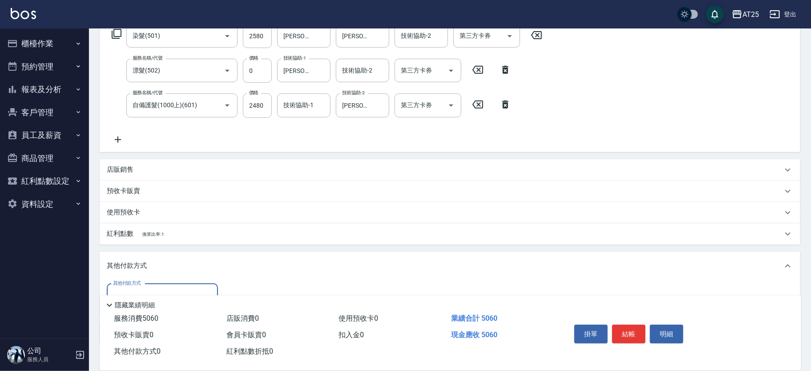
scroll to position [208, 0]
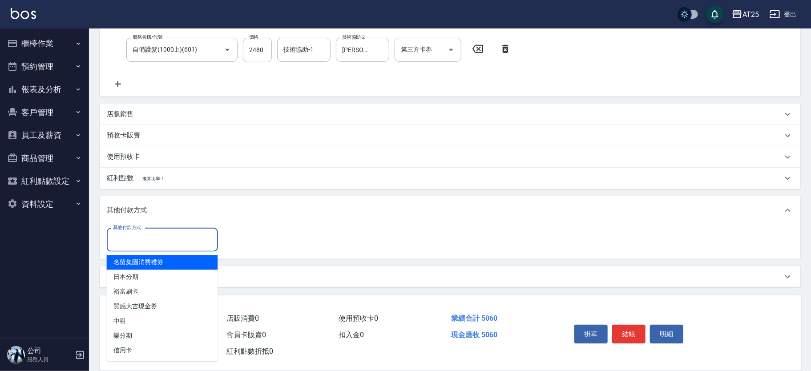
click at [129, 236] on input "其他付款方式" at bounding box center [162, 240] width 103 height 16
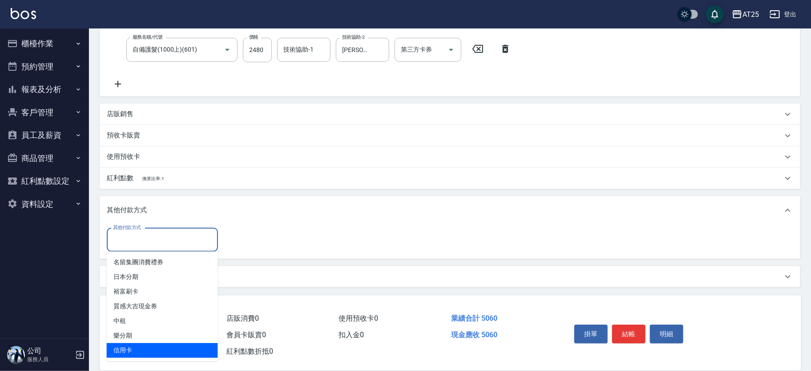
click at [138, 351] on span "信用卡" at bounding box center [162, 350] width 111 height 15
type input "信用卡"
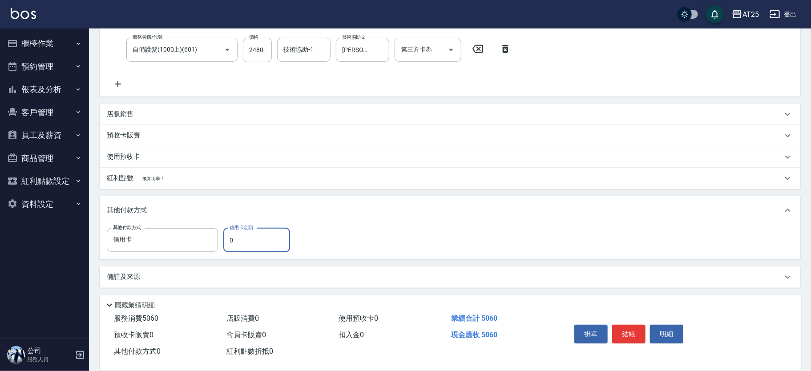
drag, startPoint x: 229, startPoint y: 239, endPoint x: 222, endPoint y: 240, distance: 6.4
click at [222, 240] on div "其他付款方式 信用卡 其他付款方式 信用卡金額 0 信用卡金額" at bounding box center [201, 240] width 189 height 24
type input "30"
type input "470"
type input "300"
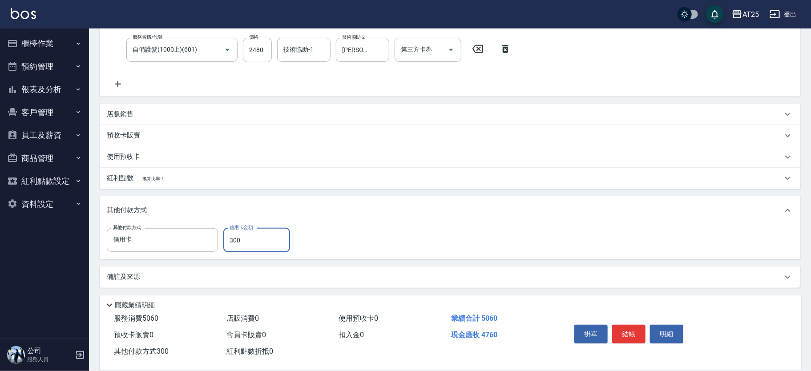
type input "200"
drag, startPoint x: 261, startPoint y: 237, endPoint x: 224, endPoint y: 244, distance: 37.5
click at [224, 244] on input "3000" at bounding box center [256, 240] width 67 height 24
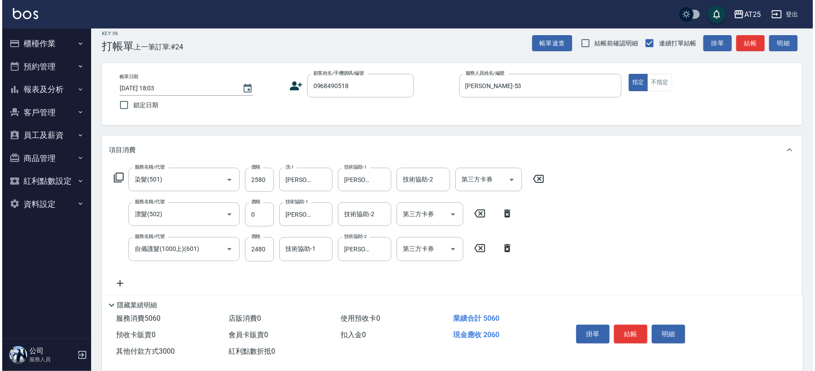
scroll to position [0, 0]
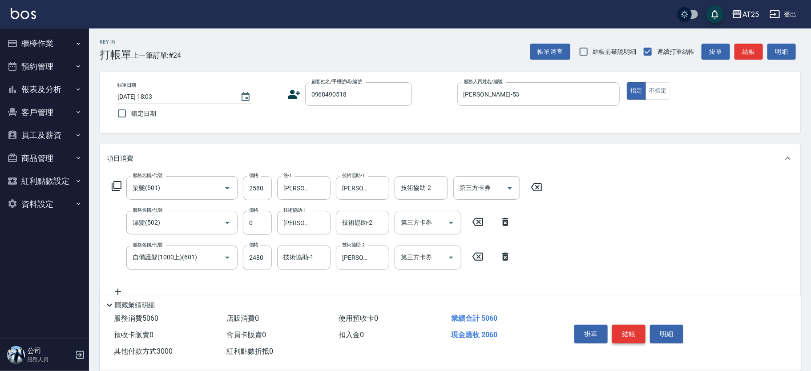
type input "3000"
click at [632, 335] on button "結帳" at bounding box center [628, 334] width 33 height 19
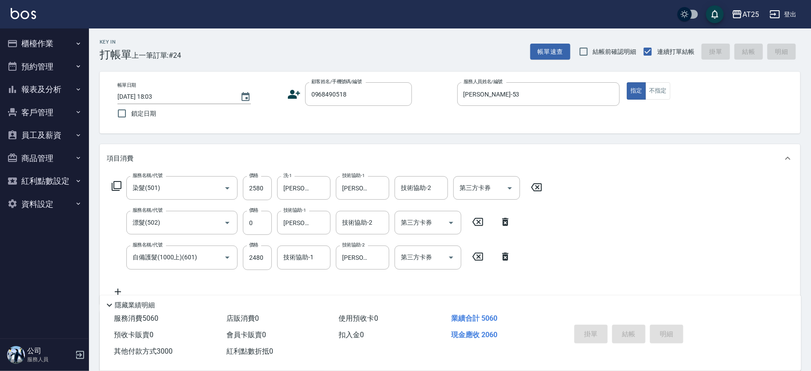
type input "2025/08/12 18:08"
type input "0"
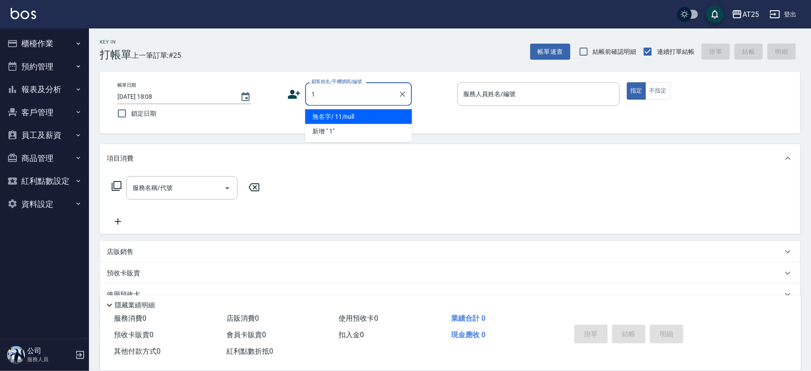
type input "11"
click at [347, 95] on input "顧客姓名/手機號碼/編號" at bounding box center [347, 94] width 76 height 16
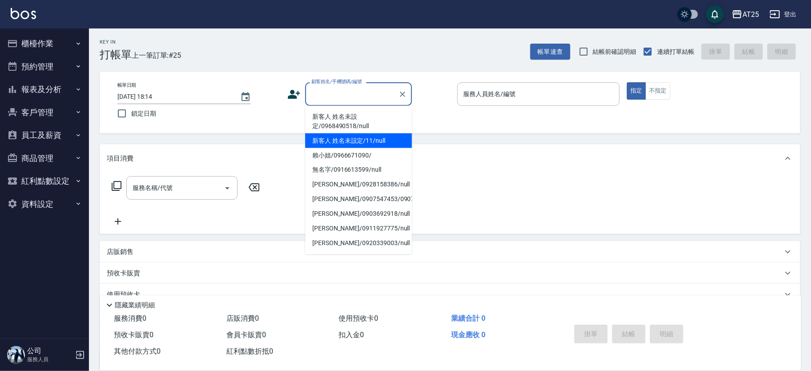
click at [381, 138] on li "新客人 姓名未設定/11/null" at bounding box center [358, 140] width 107 height 15
type input "新客人 姓名未設定/11/null"
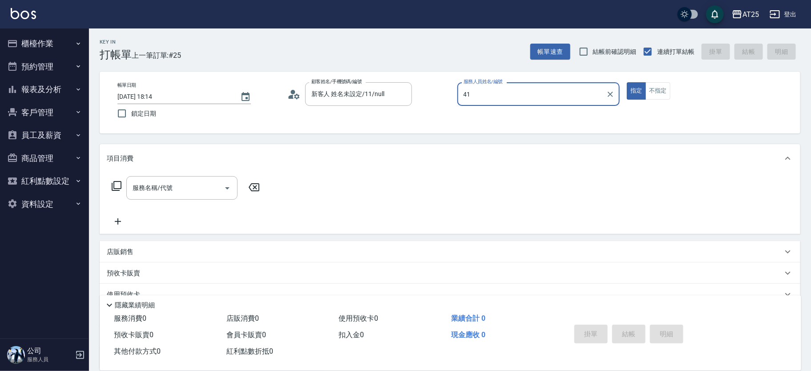
type input "4"
type input "[PERSON_NAME]-14"
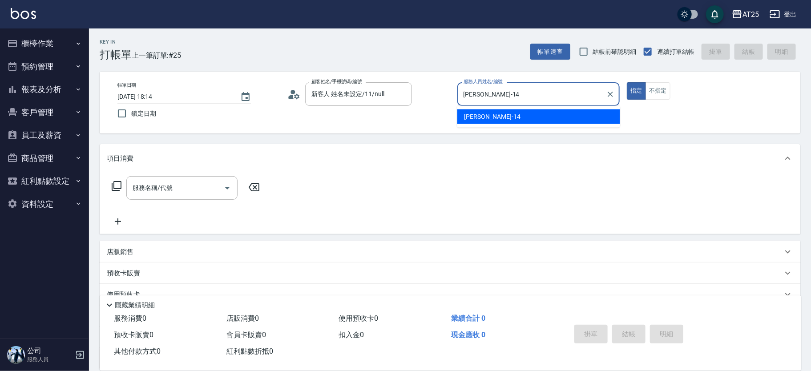
type button "true"
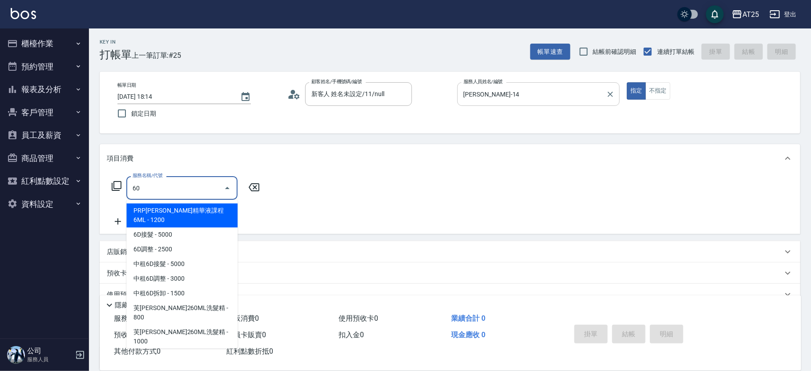
type input "601"
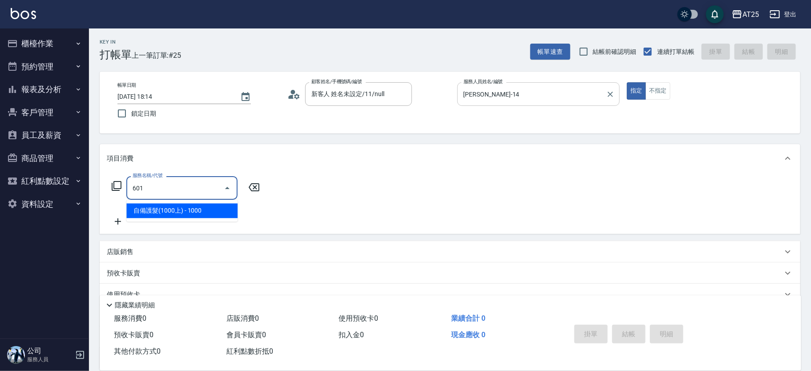
type input "100"
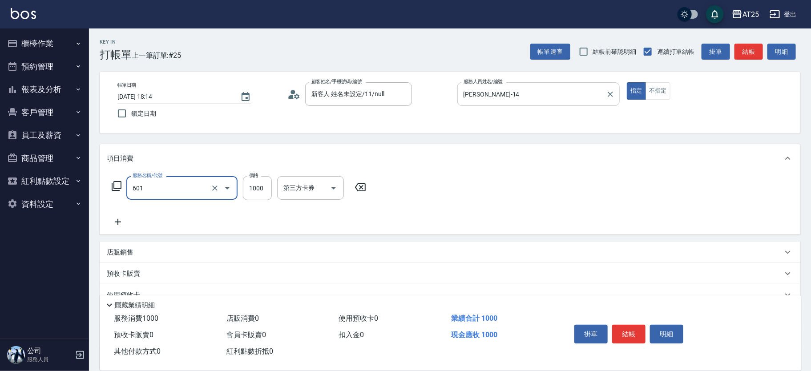
type input "自備護髮(1000上)(601)"
type input "0"
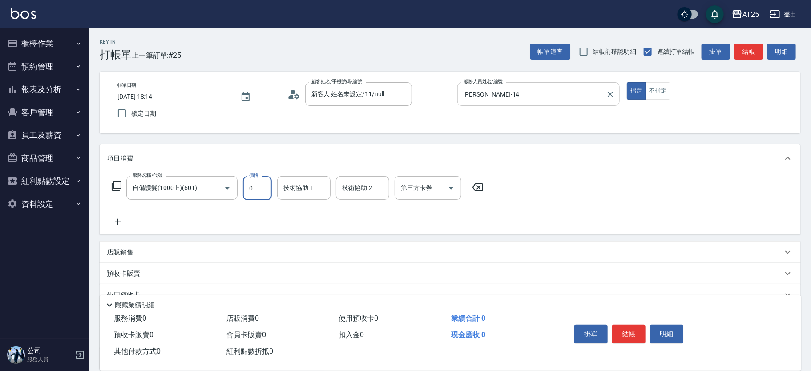
type input "0"
type input "[PERSON_NAME]-58"
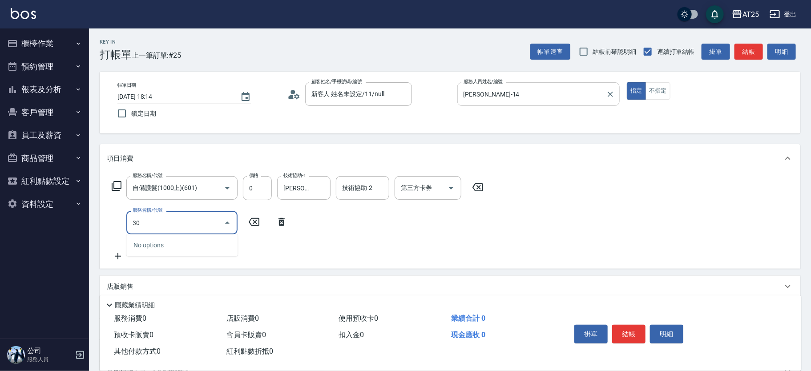
type input "301"
type input "150"
type input "燙髮(301)"
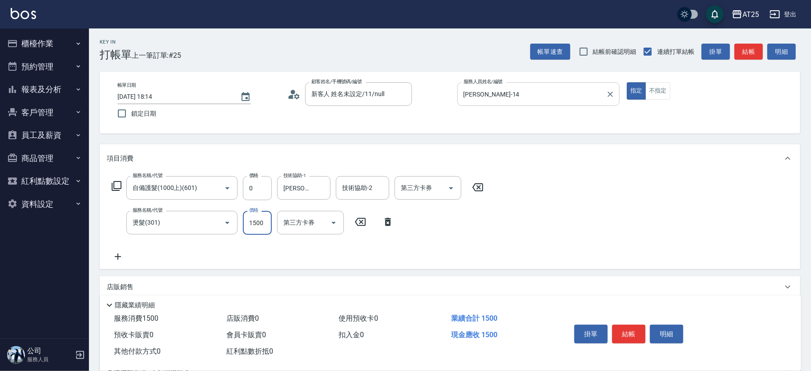
type input "0"
type input "35"
type input "30"
type input "350"
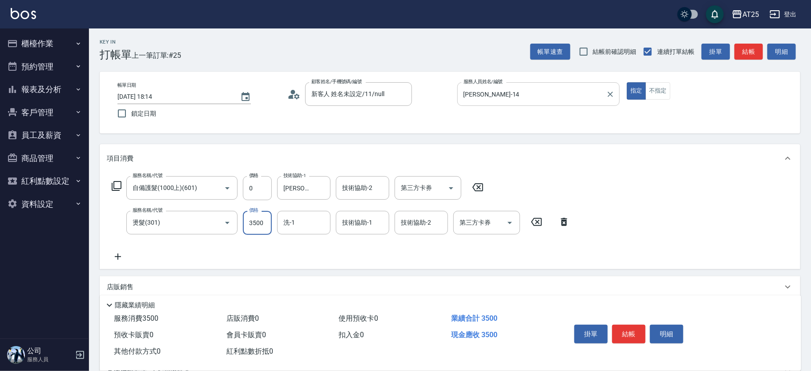
type input "3500"
type input "[PERSON_NAME]-58"
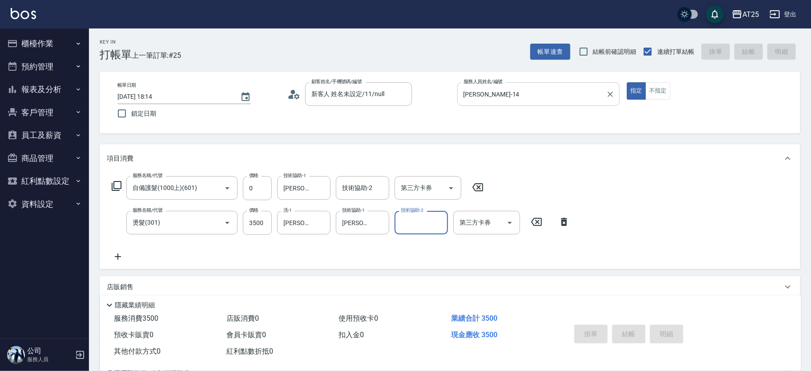
type input "0"
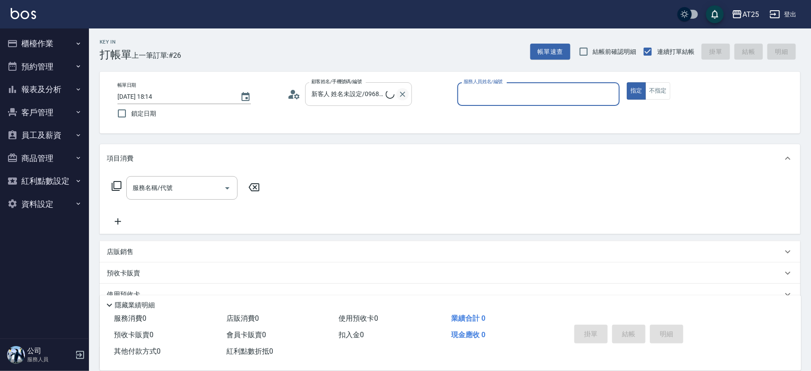
type input "[PERSON_NAME]/0928447947/1"
click at [402, 93] on icon "Clear" at bounding box center [402, 94] width 5 height 5
type input "[PERSON_NAME]-02"
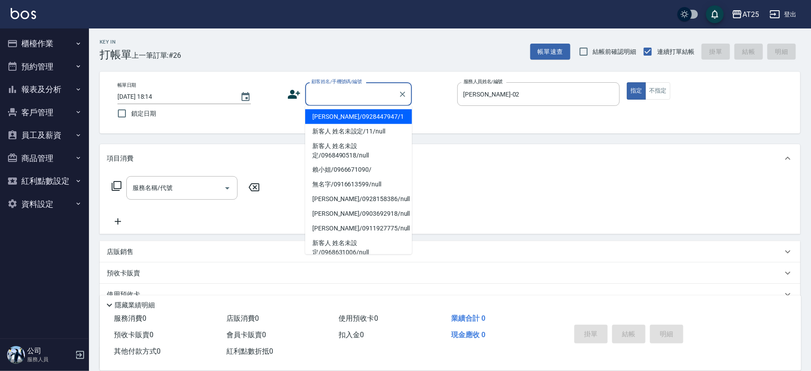
click at [348, 95] on input "顧客姓名/手機號碼/編號" at bounding box center [351, 94] width 85 height 16
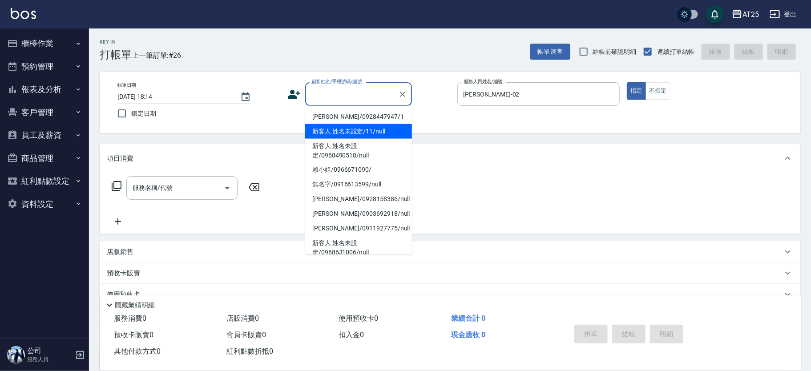
click at [370, 139] on li "新客人 姓名未設定/0968490518/null" at bounding box center [358, 151] width 107 height 24
type input "新客人 姓名未設定/0968490518/null"
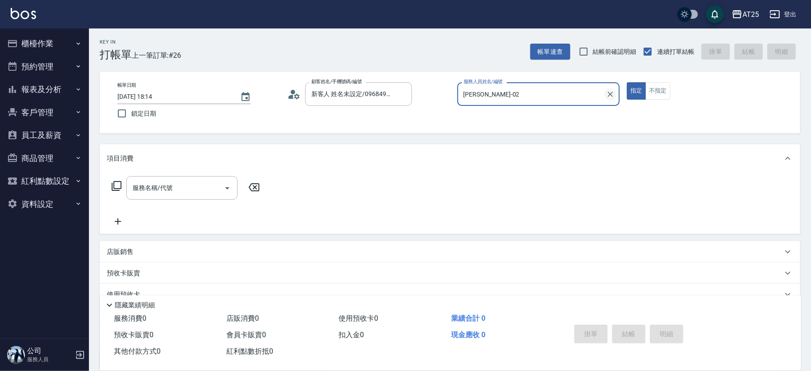
click at [612, 92] on icon "Clear" at bounding box center [610, 94] width 9 height 9
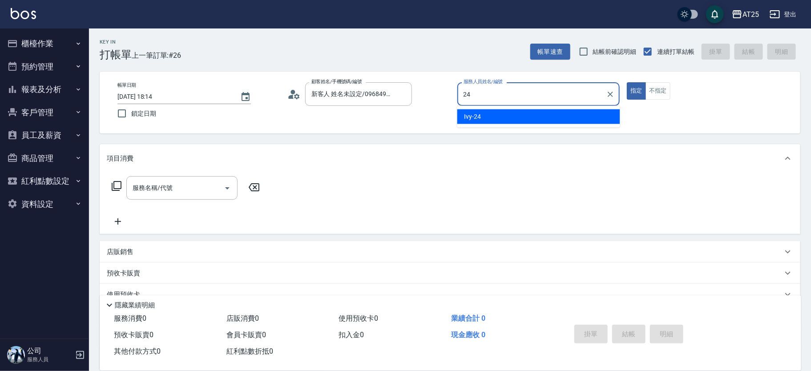
type input "Ivy-24"
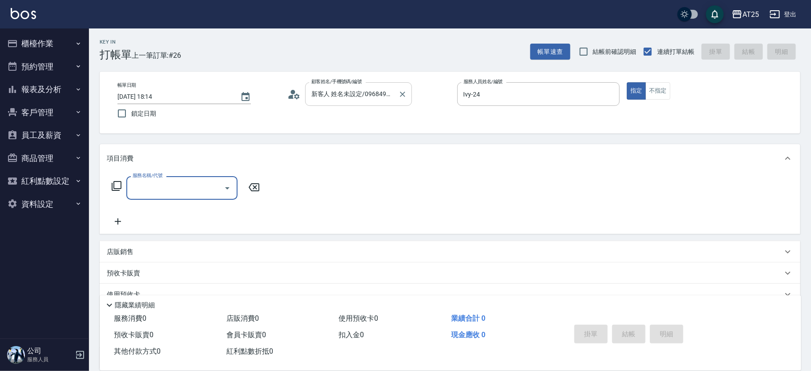
click at [392, 89] on input "新客人 姓名未設定/0968490518/null" at bounding box center [351, 94] width 85 height 16
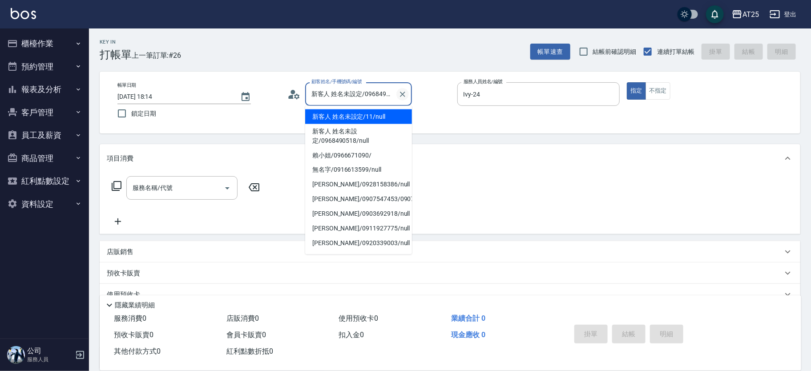
click at [406, 94] on icon "Clear" at bounding box center [402, 94] width 9 height 9
click at [352, 98] on input "顧客姓名/手機號碼/編號" at bounding box center [351, 94] width 85 height 16
click at [362, 100] on input "顧客姓名/手機號碼/編號" at bounding box center [351, 94] width 85 height 16
click at [363, 116] on li "新客人 姓名未設定/11/null" at bounding box center [358, 116] width 107 height 15
type input "新客人 姓名未設定/11/null"
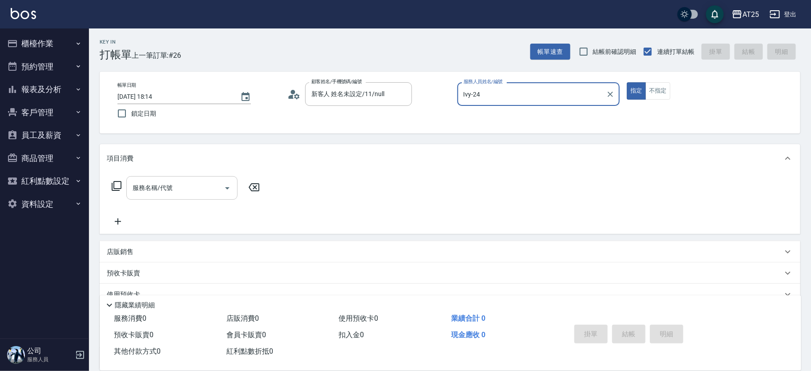
click at [171, 189] on input "服務名稱/代號" at bounding box center [175, 188] width 90 height 16
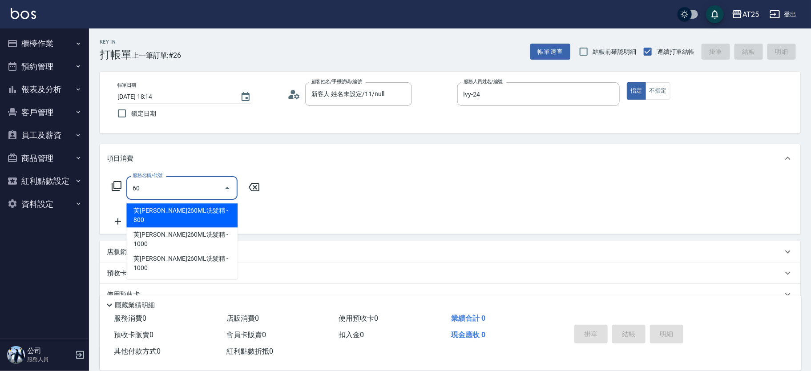
type input "601"
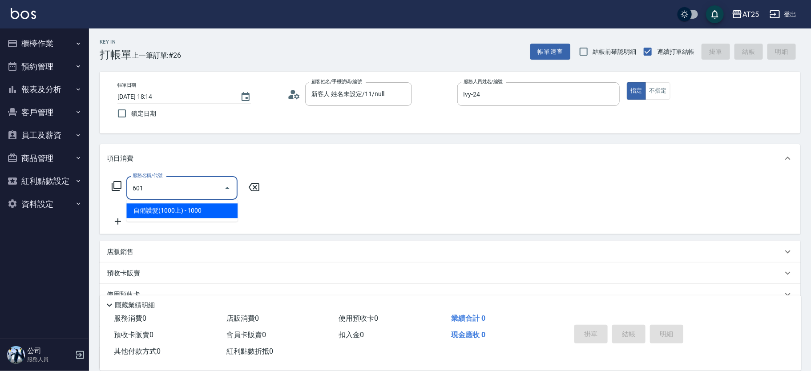
type input "100"
type input "自備護髮(1000上)(601)"
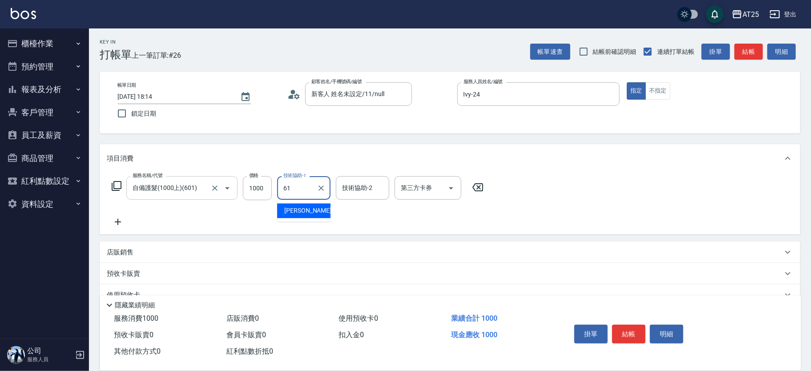
type input "[PERSON_NAME]-61"
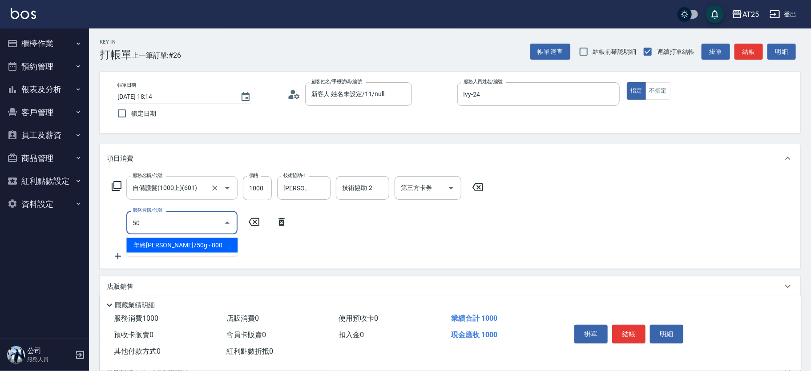
type input "501"
type input "200"
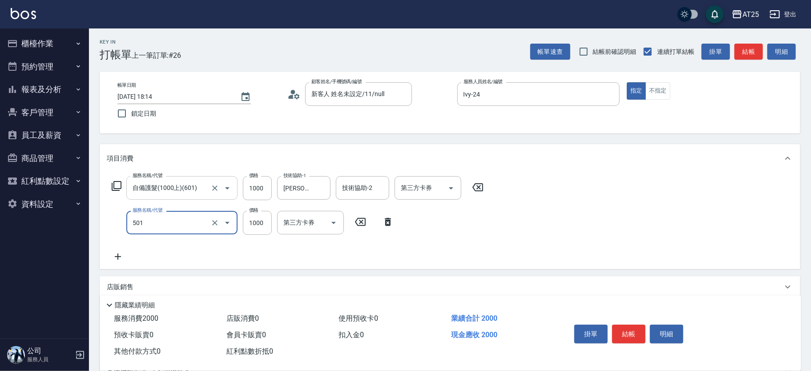
type input "染髮(501)"
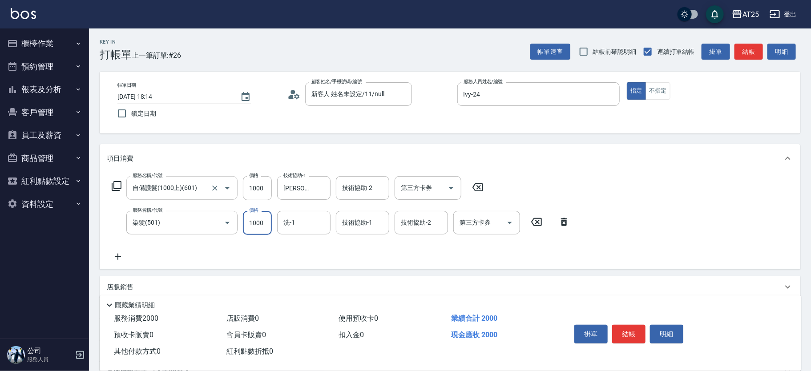
type input "0"
type input "100"
type input "20"
type input "120"
type input "200"
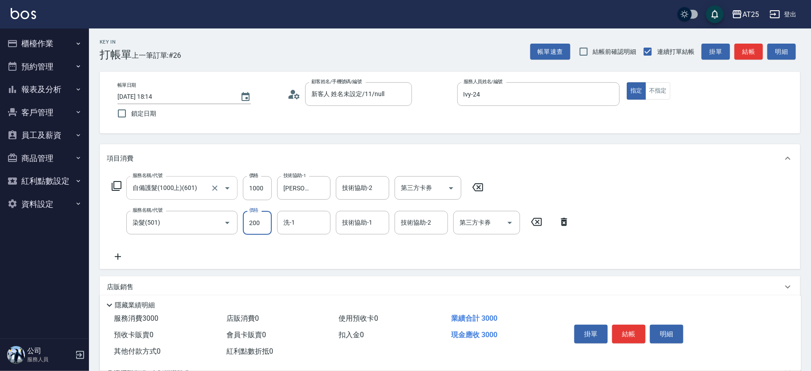
type input "300"
type input "2000"
type input "6"
type input "小曼-82"
type input "[PERSON_NAME]-61"
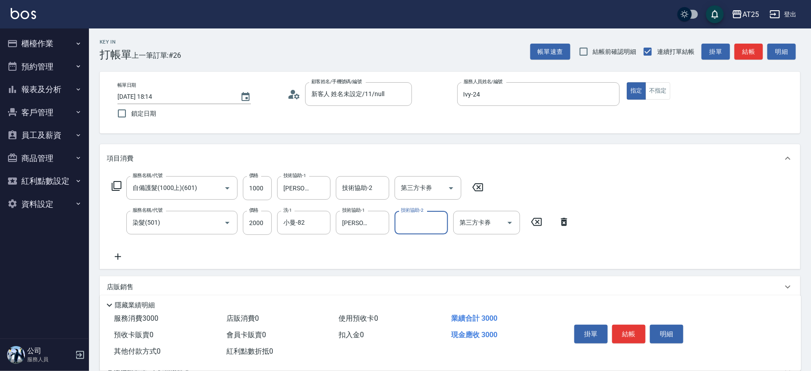
scroll to position [111, 0]
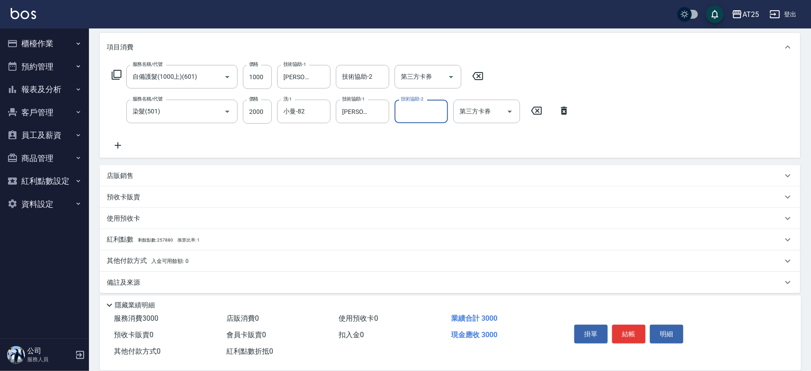
click at [109, 172] on p "店販銷售" at bounding box center [120, 175] width 27 height 9
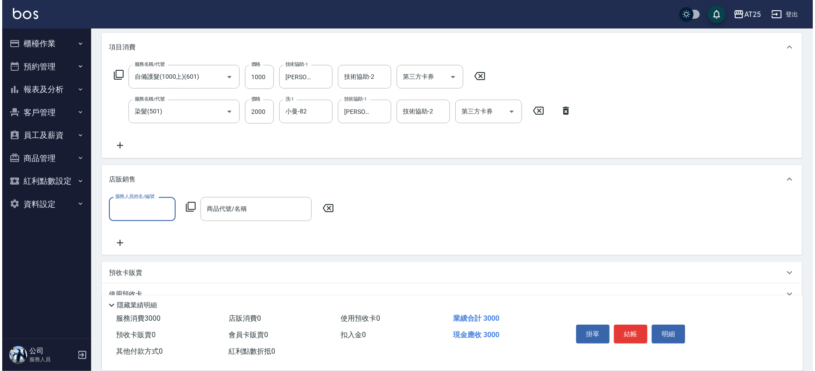
scroll to position [0, 0]
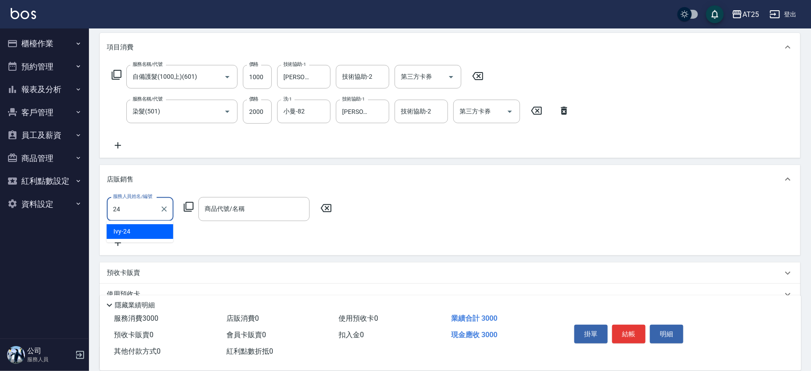
type input "Ivy-24"
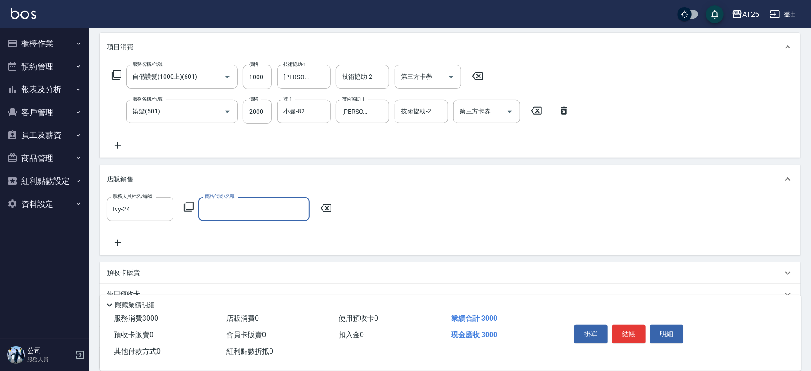
click at [185, 207] on icon at bounding box center [189, 207] width 10 height 10
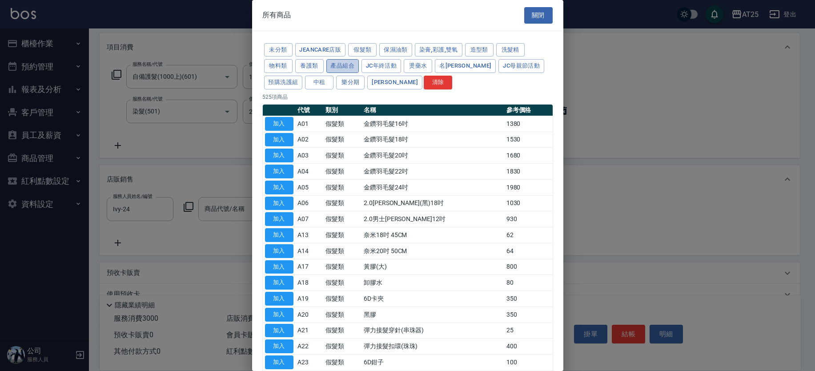
click at [333, 64] on button "產品組合" at bounding box center [342, 66] width 33 height 14
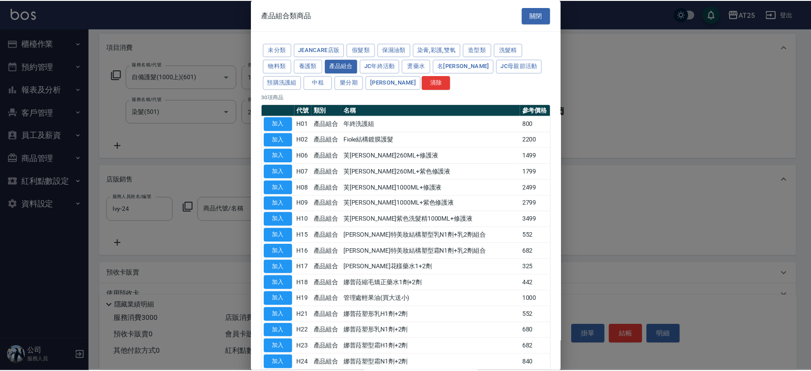
scroll to position [270, 0]
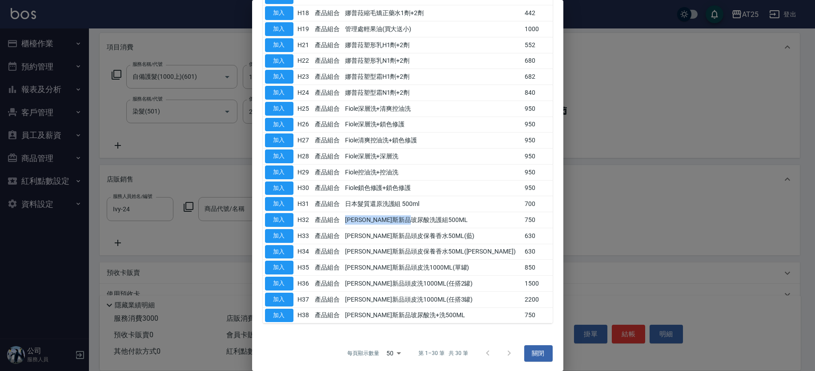
drag, startPoint x: 450, startPoint y: 215, endPoint x: 346, endPoint y: 213, distance: 103.6
click at [346, 213] on tr "加入 H32 產品組合 [PERSON_NAME]斯新品玻尿酸洗護組500ML 750" at bounding box center [408, 220] width 290 height 16
click at [274, 217] on button "加入" at bounding box center [279, 220] width 28 height 14
type input "[PERSON_NAME]斯新品玻尿酸洗護組500ML"
type input "370"
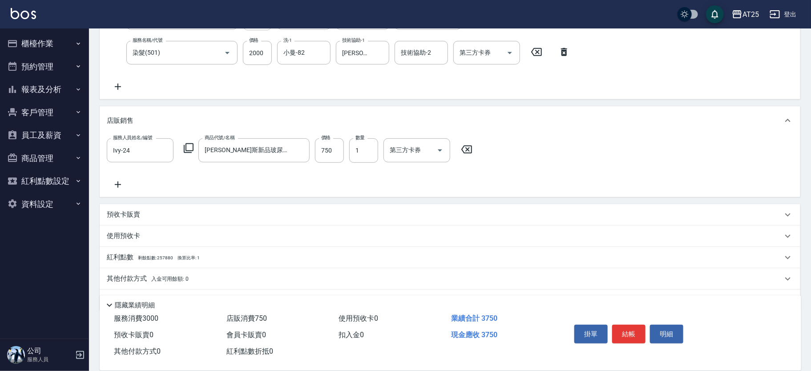
scroll to position [193, 0]
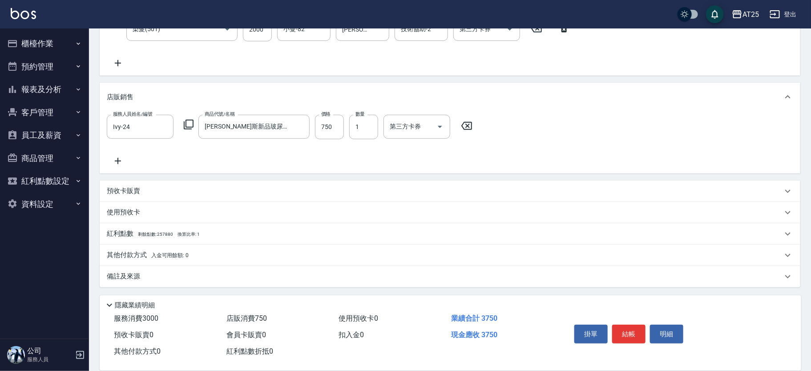
drag, startPoint x: 131, startPoint y: 244, endPoint x: 132, endPoint y: 250, distance: 5.5
click at [131, 245] on div "其他付款方式 入金可用餘額: 0" at bounding box center [450, 255] width 700 height 21
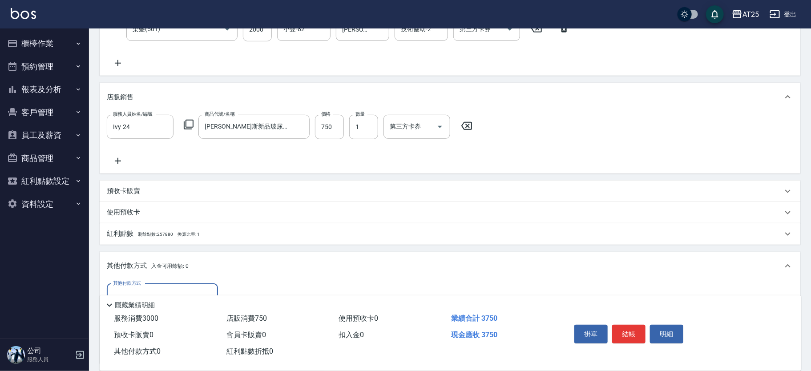
scroll to position [298, 0]
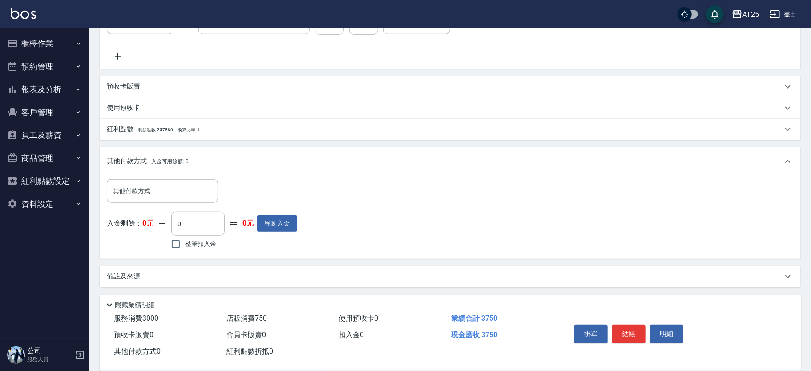
click at [145, 177] on div "其他付款方式 其他付款方式 入金剩餘： 0元 0 ​ 整筆扣入金 0元 異動入金" at bounding box center [450, 217] width 700 height 83
click at [126, 189] on input "其他付款方式" at bounding box center [162, 191] width 103 height 16
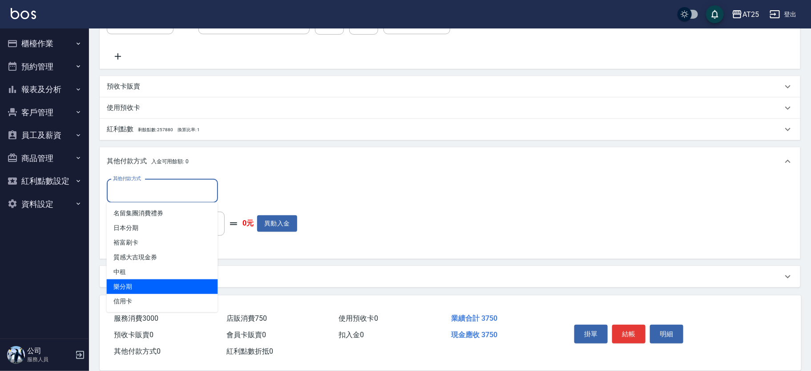
click at [142, 295] on span "信用卡" at bounding box center [162, 301] width 111 height 15
type input "信用卡"
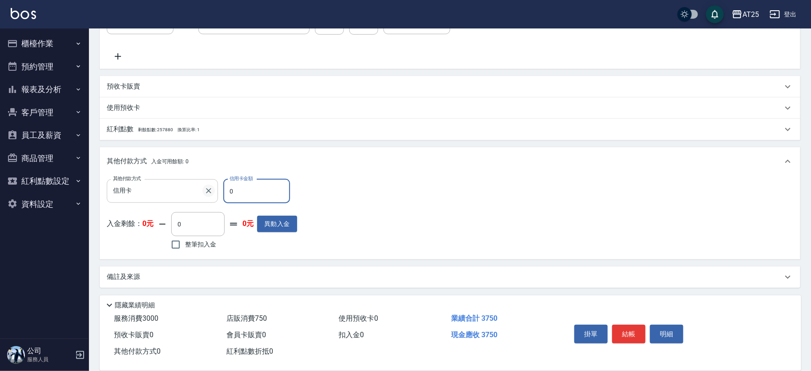
drag, startPoint x: 253, startPoint y: 190, endPoint x: 204, endPoint y: 192, distance: 48.5
click at [205, 191] on div "其他付款方式 信用卡 其他付款方式 信用卡金額 0 信用卡金額" at bounding box center [202, 191] width 190 height 24
type input "37"
type input "330"
type input "375"
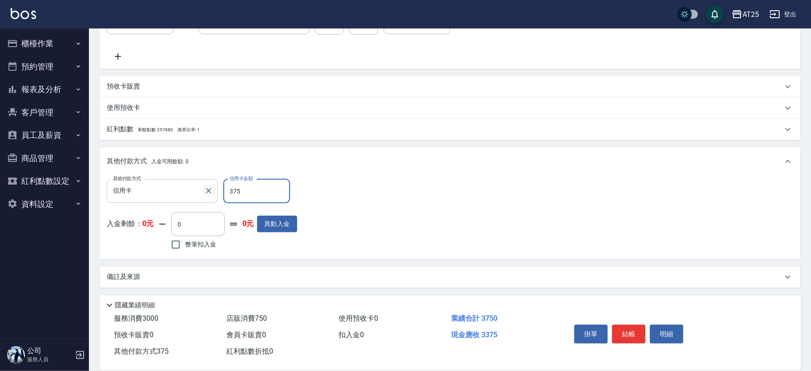
type input "0"
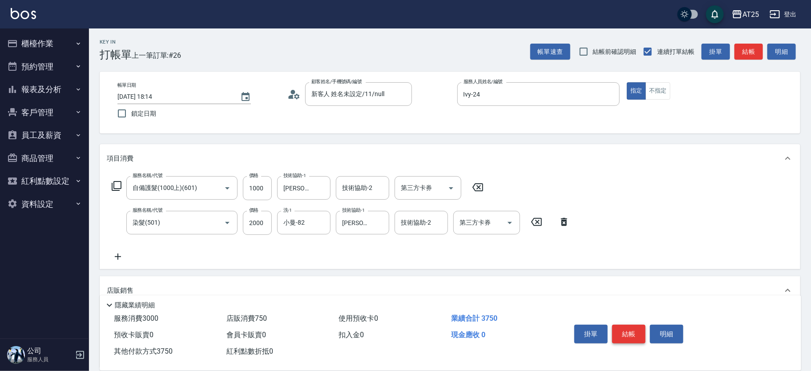
type input "3750"
click at [628, 327] on button "結帳" at bounding box center [628, 334] width 33 height 19
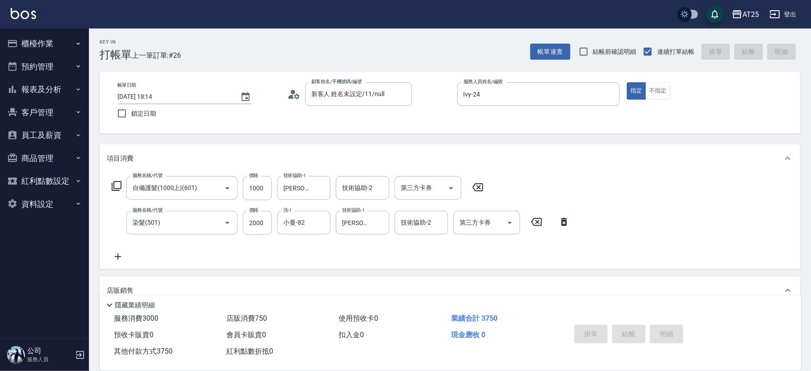
type input "2025/08/12 18:15"
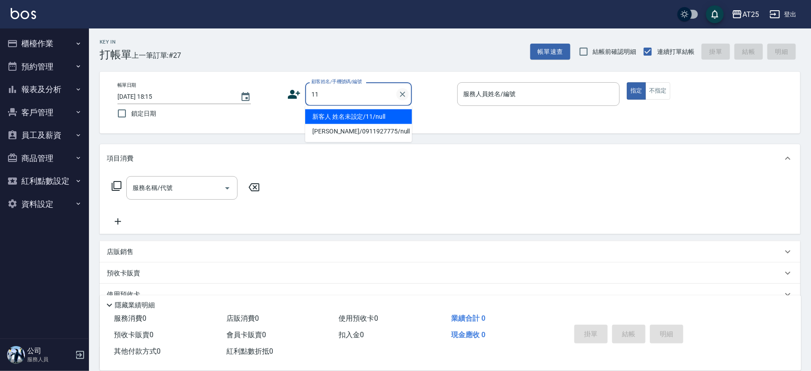
type input "新客人 姓名未設定/11/null"
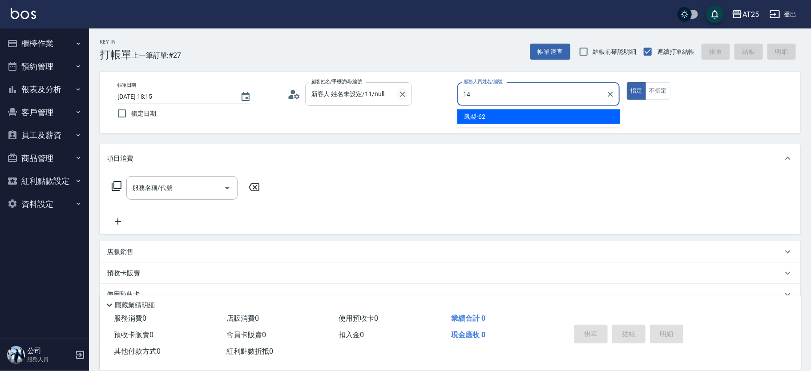
type input "Ken-14"
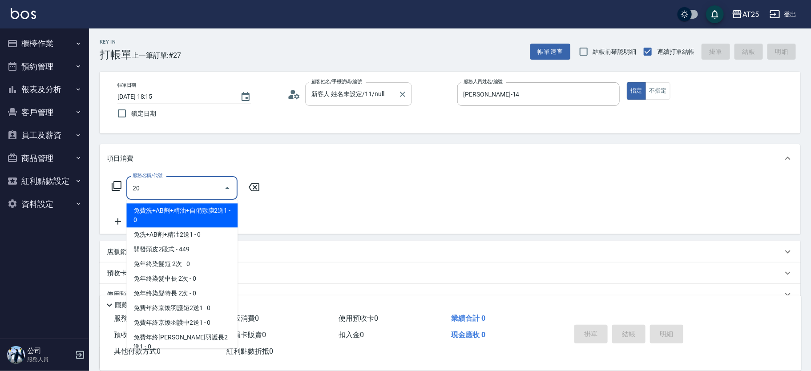
type input "201"
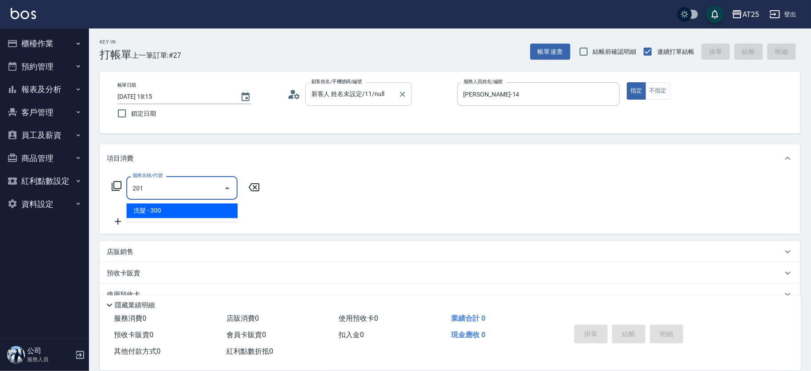
type input "30"
type input "洗髮(201)"
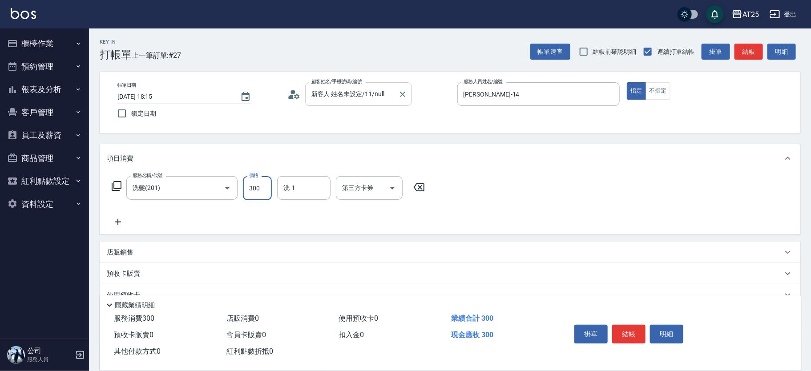
type input "0"
type input "40"
type input "400"
type input "小宇-58"
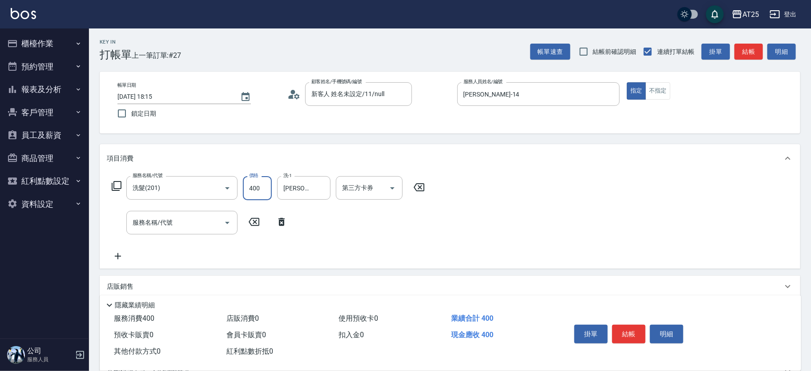
drag, startPoint x: 258, startPoint y: 192, endPoint x: 259, endPoint y: 185, distance: 6.3
click at [258, 192] on input "400" at bounding box center [257, 188] width 29 height 24
type input "0"
type input "80"
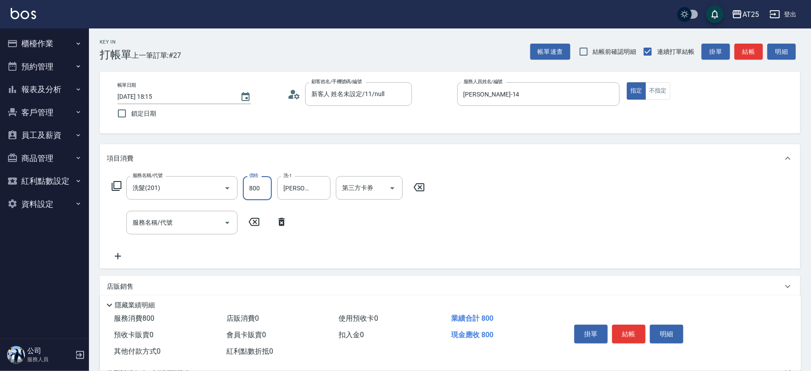
type input "800"
click at [145, 287] on div "店販銷售" at bounding box center [445, 286] width 676 height 9
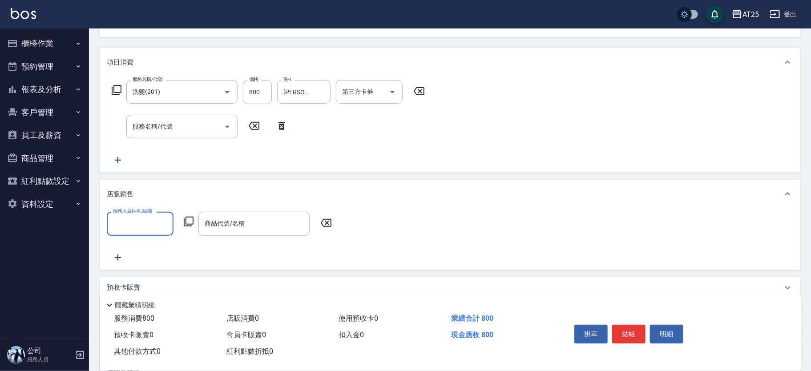
scroll to position [159, 0]
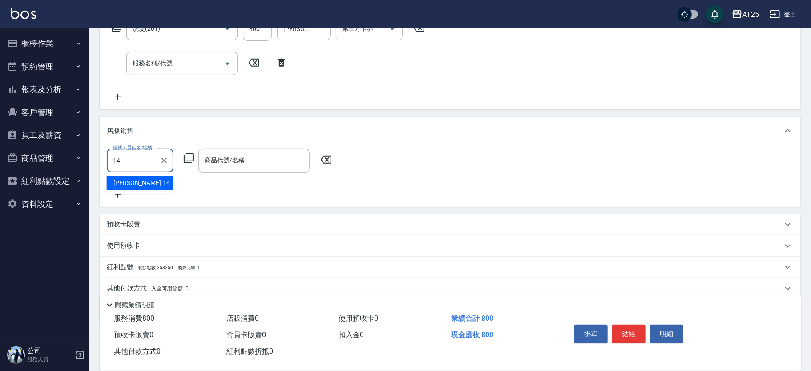
type input "Ken-14"
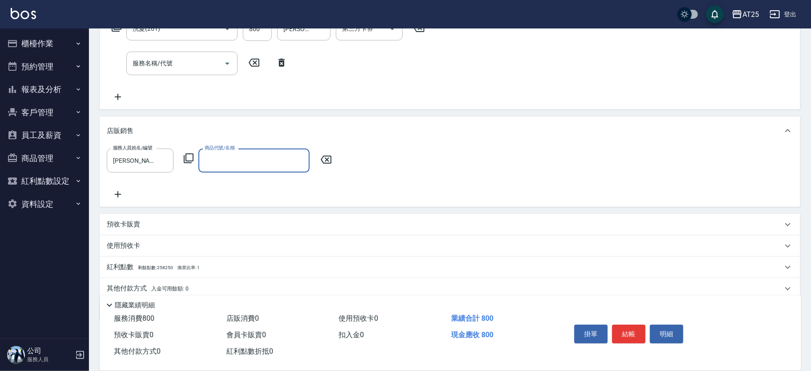
type input "W"
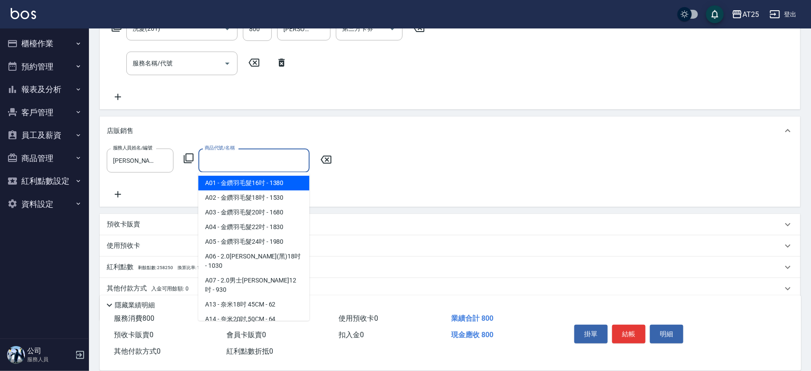
type input "W"
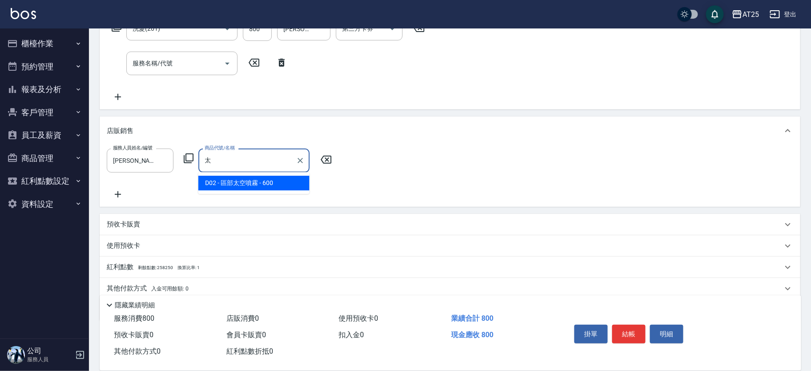
type input "區部太空噴霧"
type input "140"
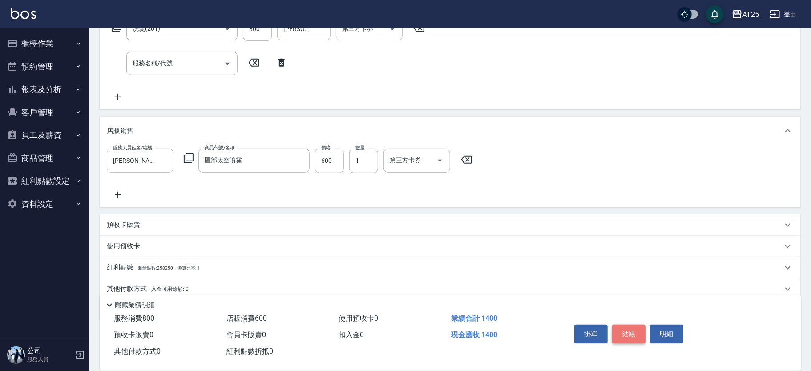
click at [620, 328] on button "結帳" at bounding box center [628, 334] width 33 height 19
type input "2025/08/12 18:43"
type input "0"
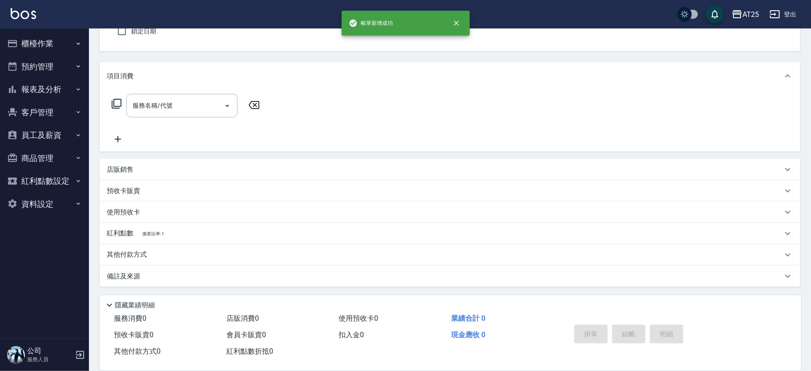
scroll to position [0, 0]
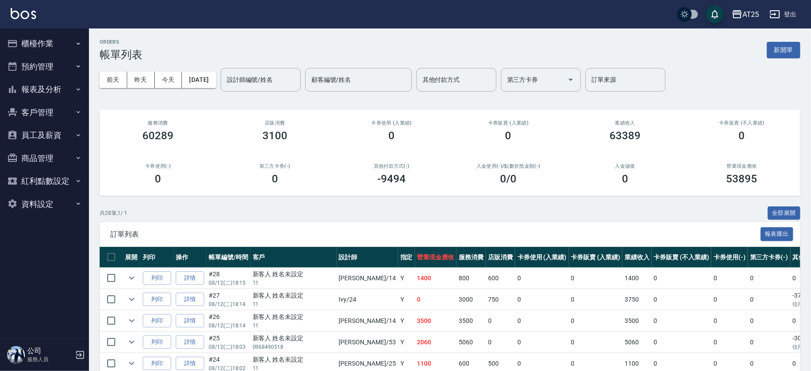
drag, startPoint x: 352, startPoint y: 358, endPoint x: 382, endPoint y: 356, distance: 30.7
click at [382, 356] on tr "列印 詳情 #24 08/12 (二) 18:02 新客人 姓名未設定 11 Evan /25 Y 1100 600 500 0 0 1100 0 0 0 0…" at bounding box center [535, 363] width 870 height 21
click at [415, 341] on td "2060" at bounding box center [436, 342] width 42 height 21
click at [196, 362] on link "詳情" at bounding box center [190, 364] width 28 height 14
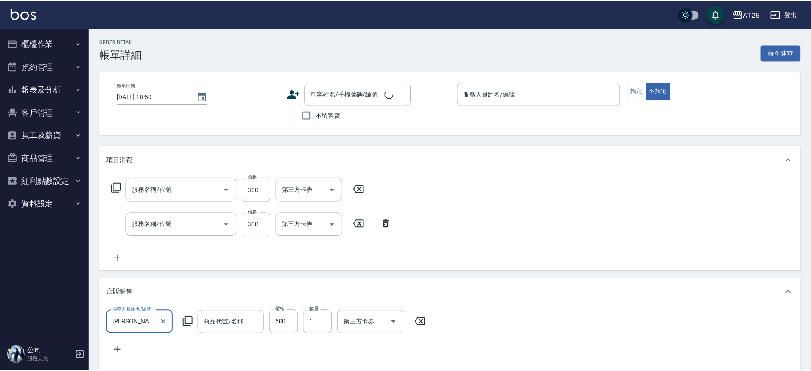
scroll to position [13, 0]
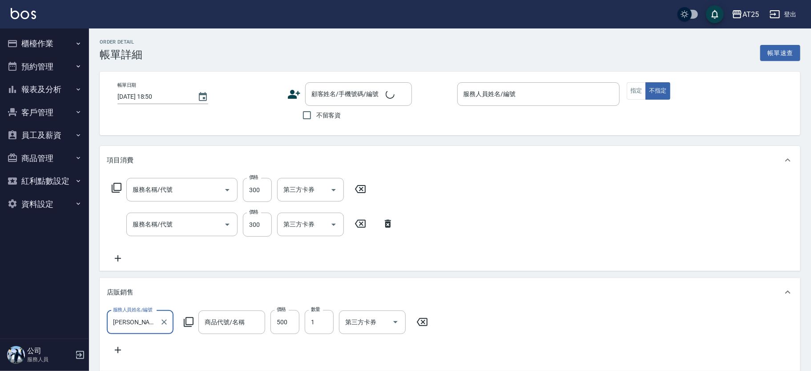
type input "2025/08/12 18:02"
type input "Evan-25"
type input "110"
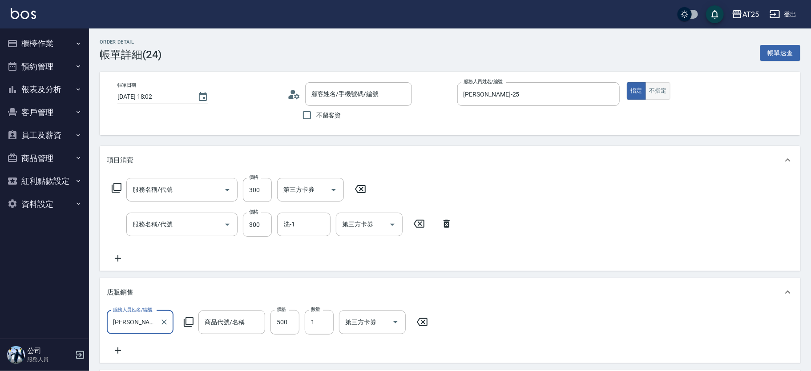
type input "新客人 姓名未設定/11/null"
type input "剪髮(401)"
type input "洗髮(201)"
type input "喬娜斯新品頭皮保養香水50ML(藍)"
click at [659, 92] on button "不指定" at bounding box center [657, 90] width 25 height 17
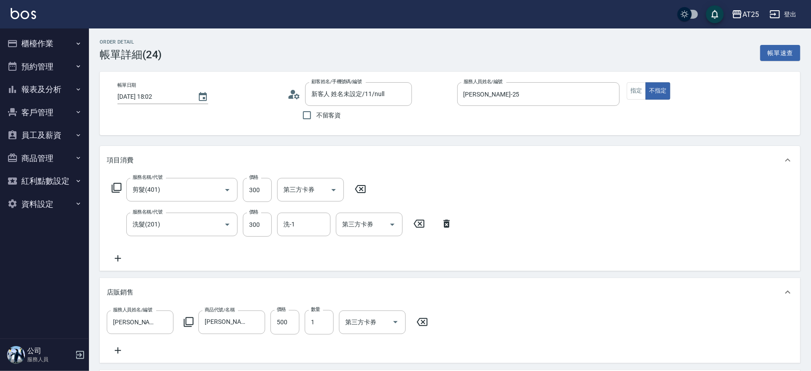
scroll to position [296, 0]
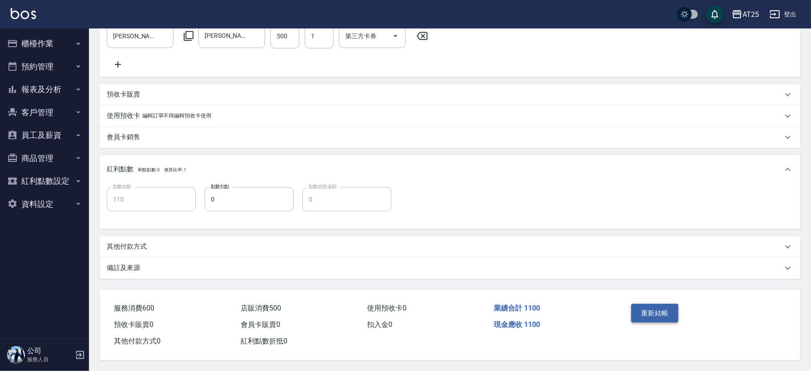
click at [666, 310] on button "重新結帳" at bounding box center [654, 313] width 47 height 19
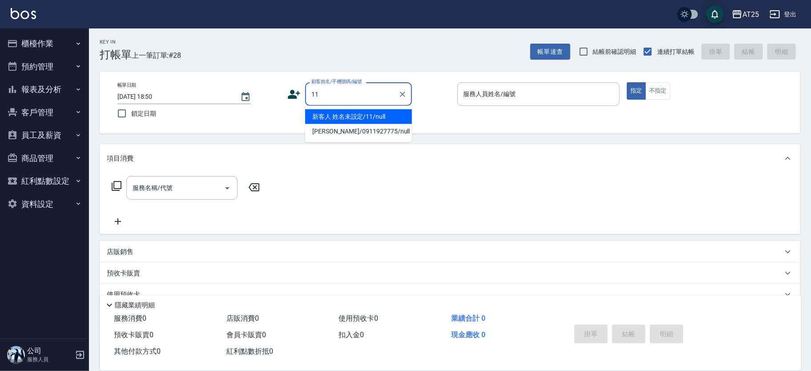
type input "新客人 姓名未設定/11/null"
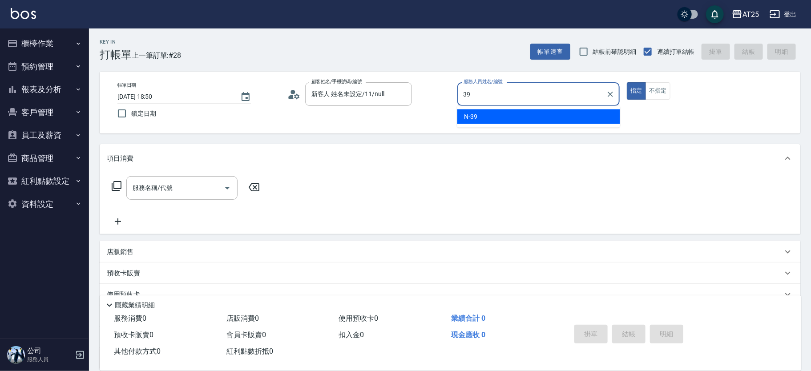
type input "N-39"
type button "true"
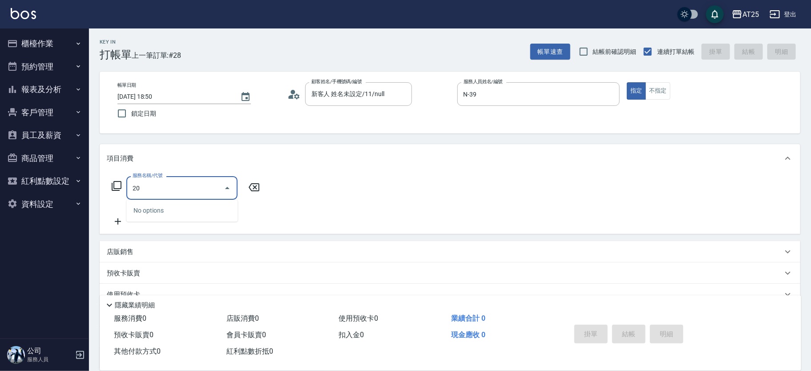
type input "201"
type input "30"
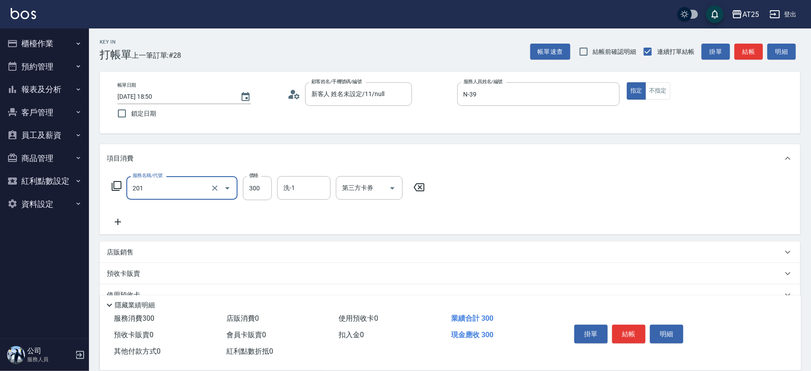
type input "洗髮(201)"
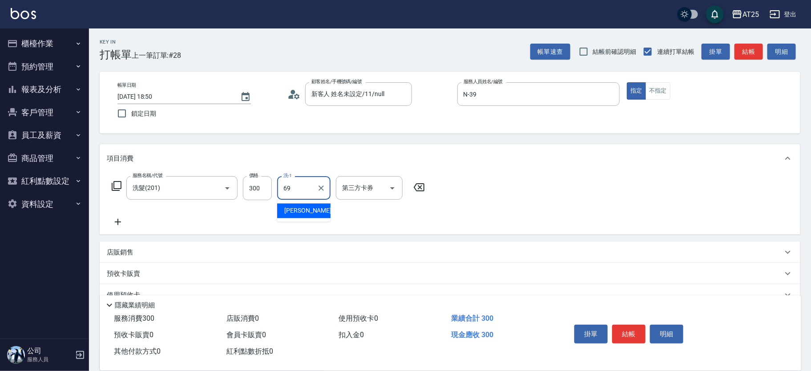
type input "小恩-69"
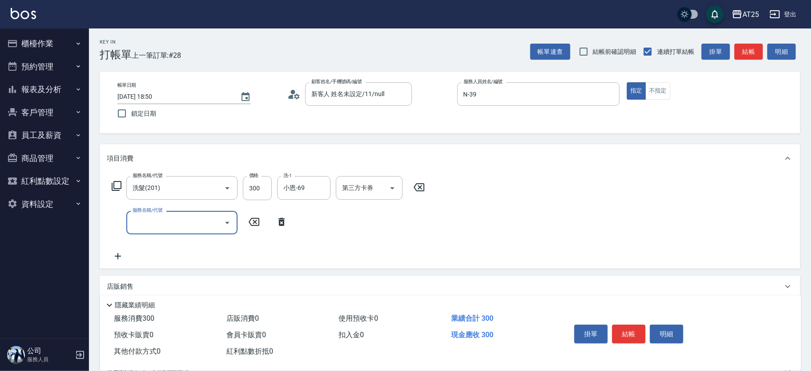
type input "0"
type input "401"
type input "60"
type input "剪髮(401)"
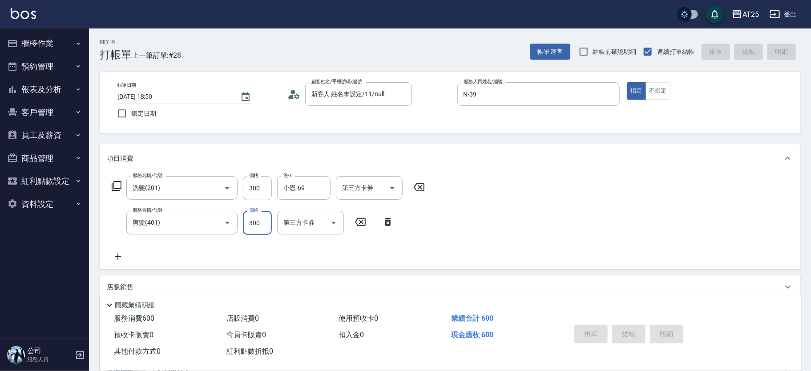
type input "[DATE] 18:57"
type input "0"
